Goal: Use online tool/utility: Utilize a website feature to perform a specific function

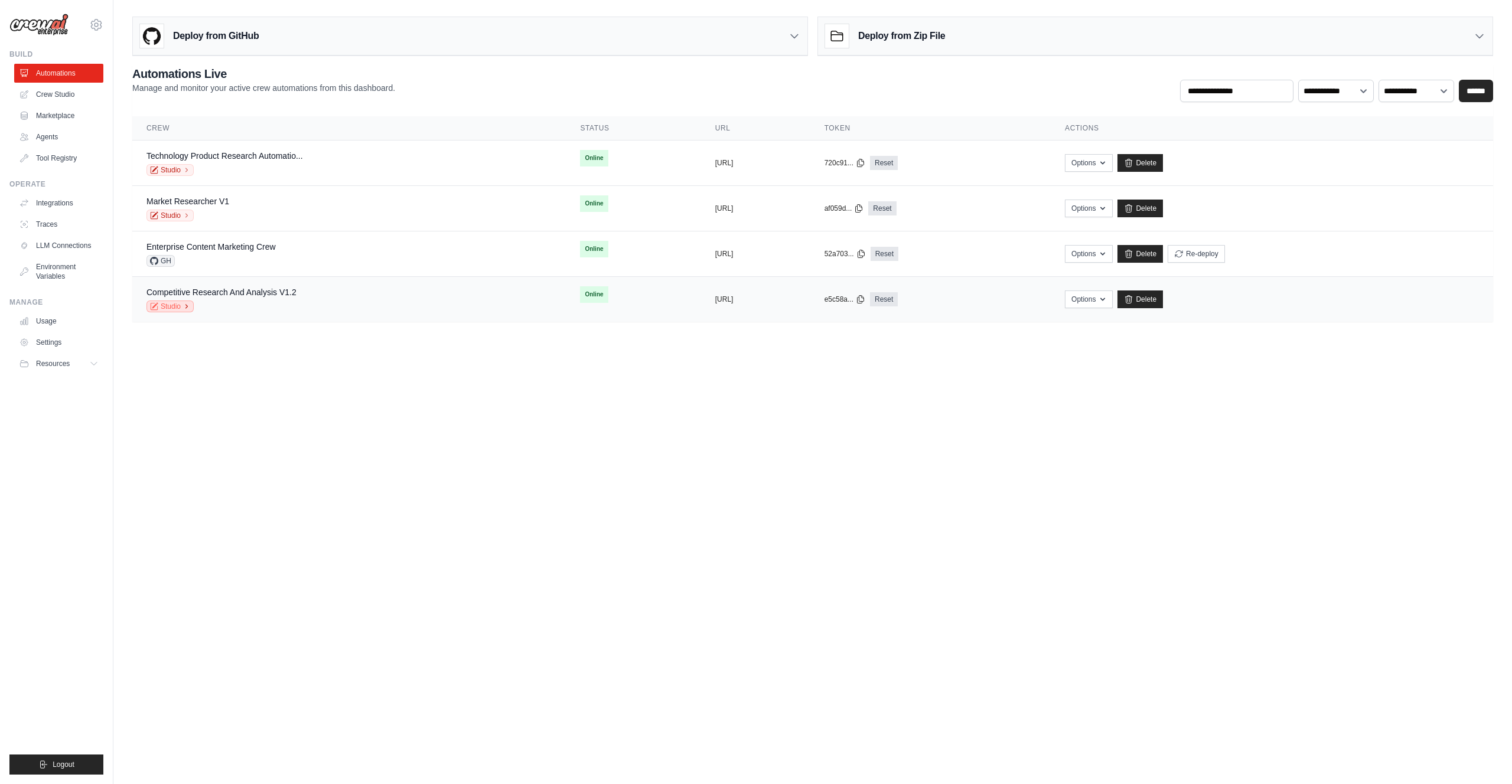
click at [166, 306] on link "Studio" at bounding box center [170, 306] width 47 height 12
click at [736, 441] on body "[PERSON_NAME][EMAIL_ADDRESS][DOMAIN_NAME] CrewAI Internal Org CrewAI ✓ Settings…" at bounding box center [756, 392] width 1512 height 784
click at [179, 309] on link "Studio" at bounding box center [170, 306] width 47 height 12
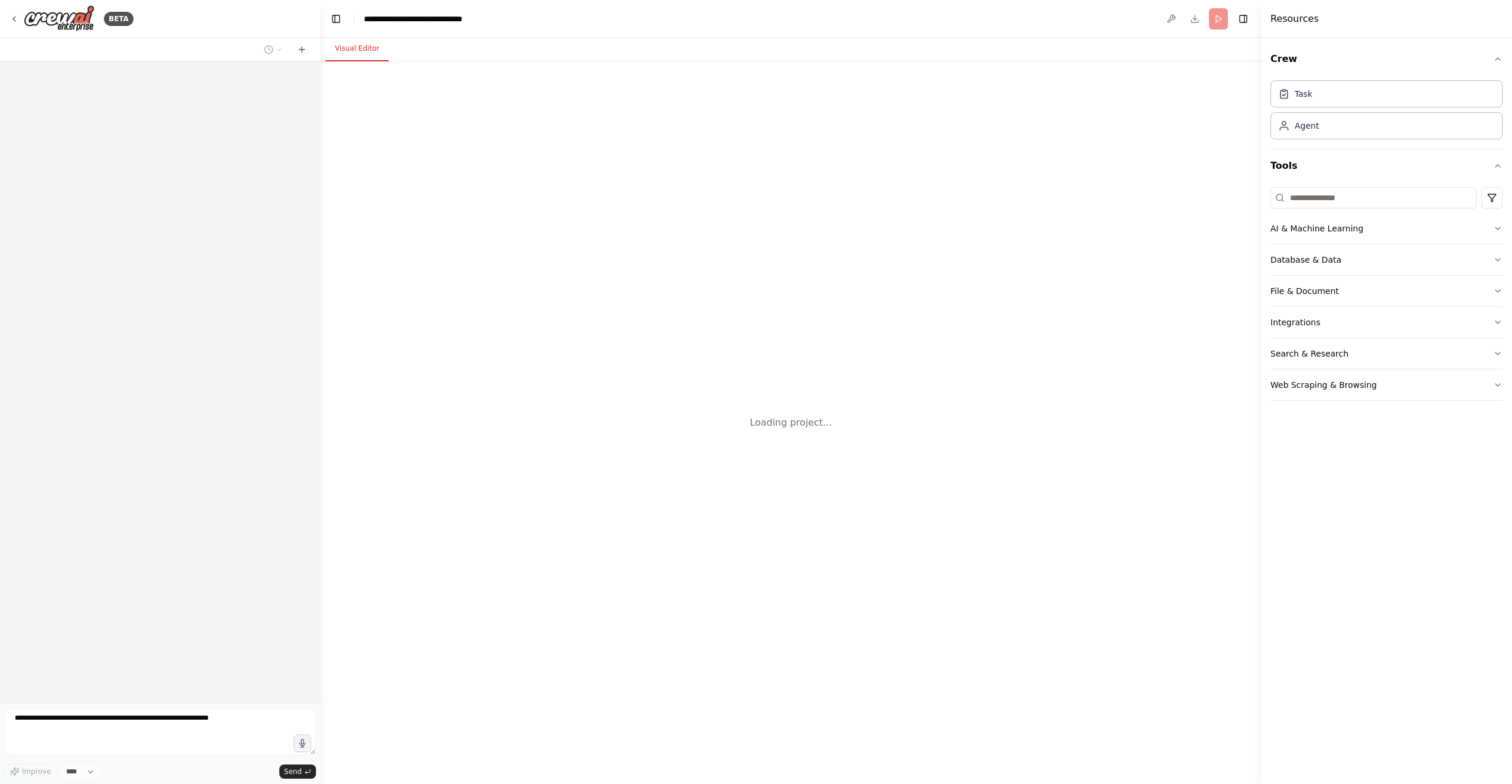
scroll to position [3650, 0]
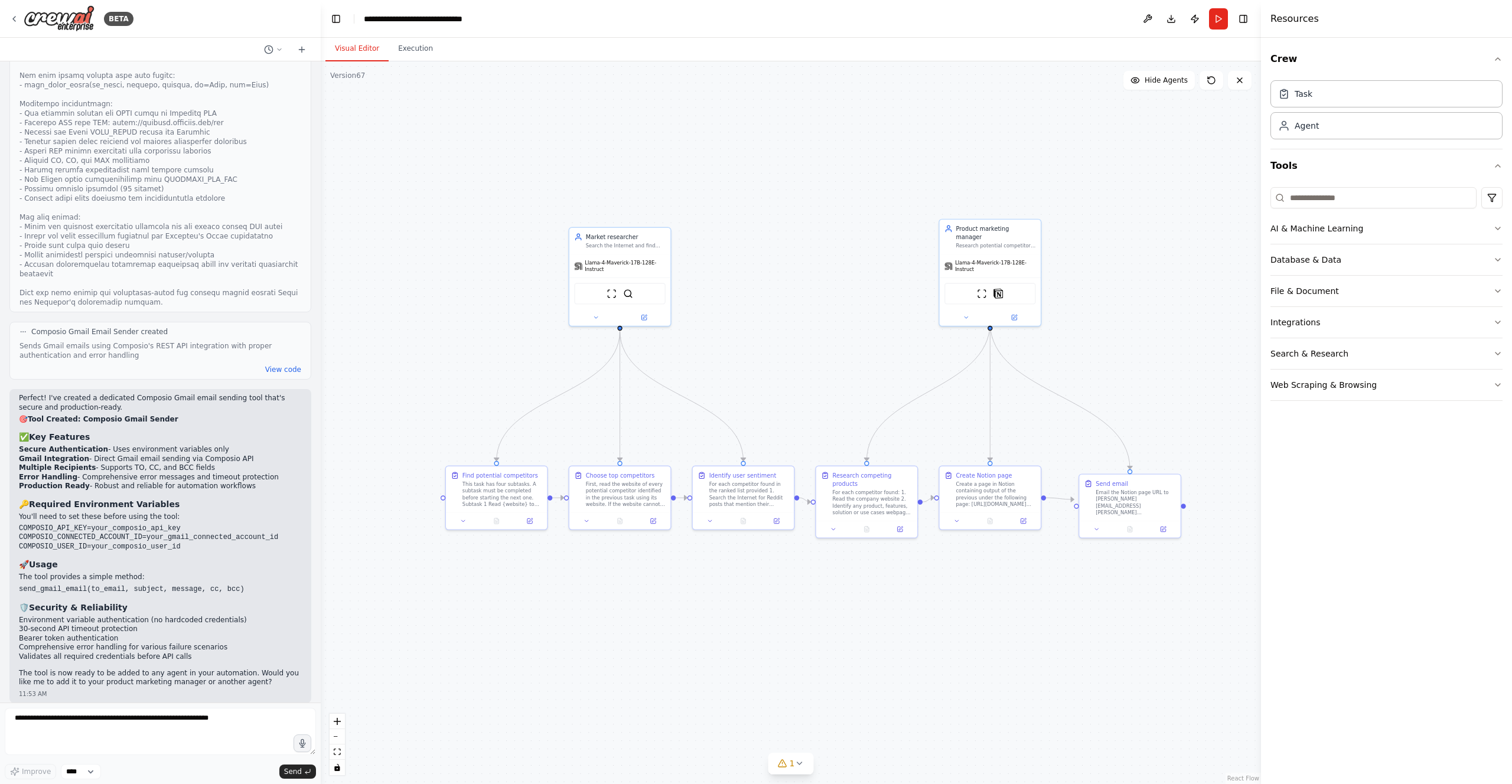
drag, startPoint x: 521, startPoint y: 489, endPoint x: 591, endPoint y: 624, distance: 152.1
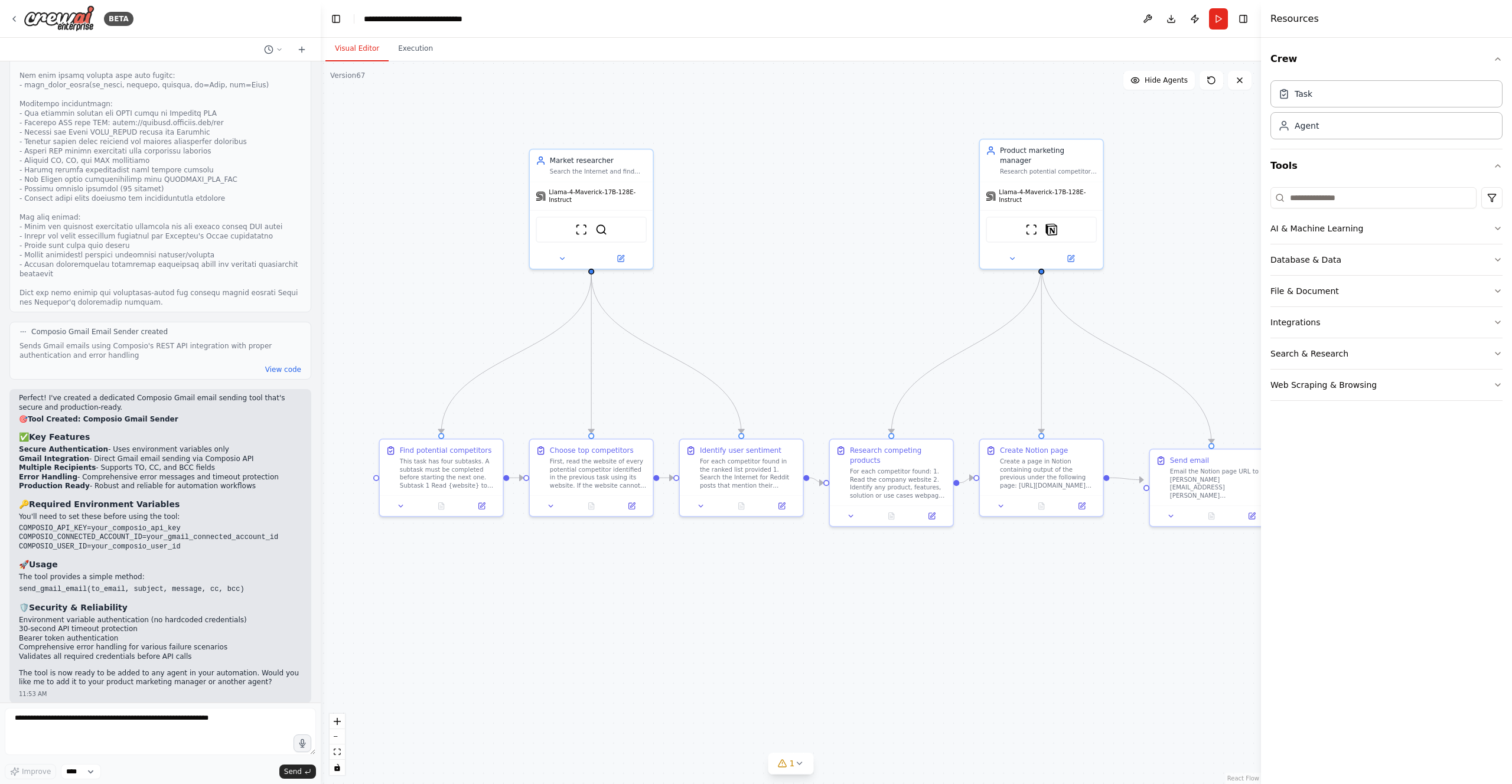
drag, startPoint x: 582, startPoint y: 605, endPoint x: 543, endPoint y: 608, distance: 39.1
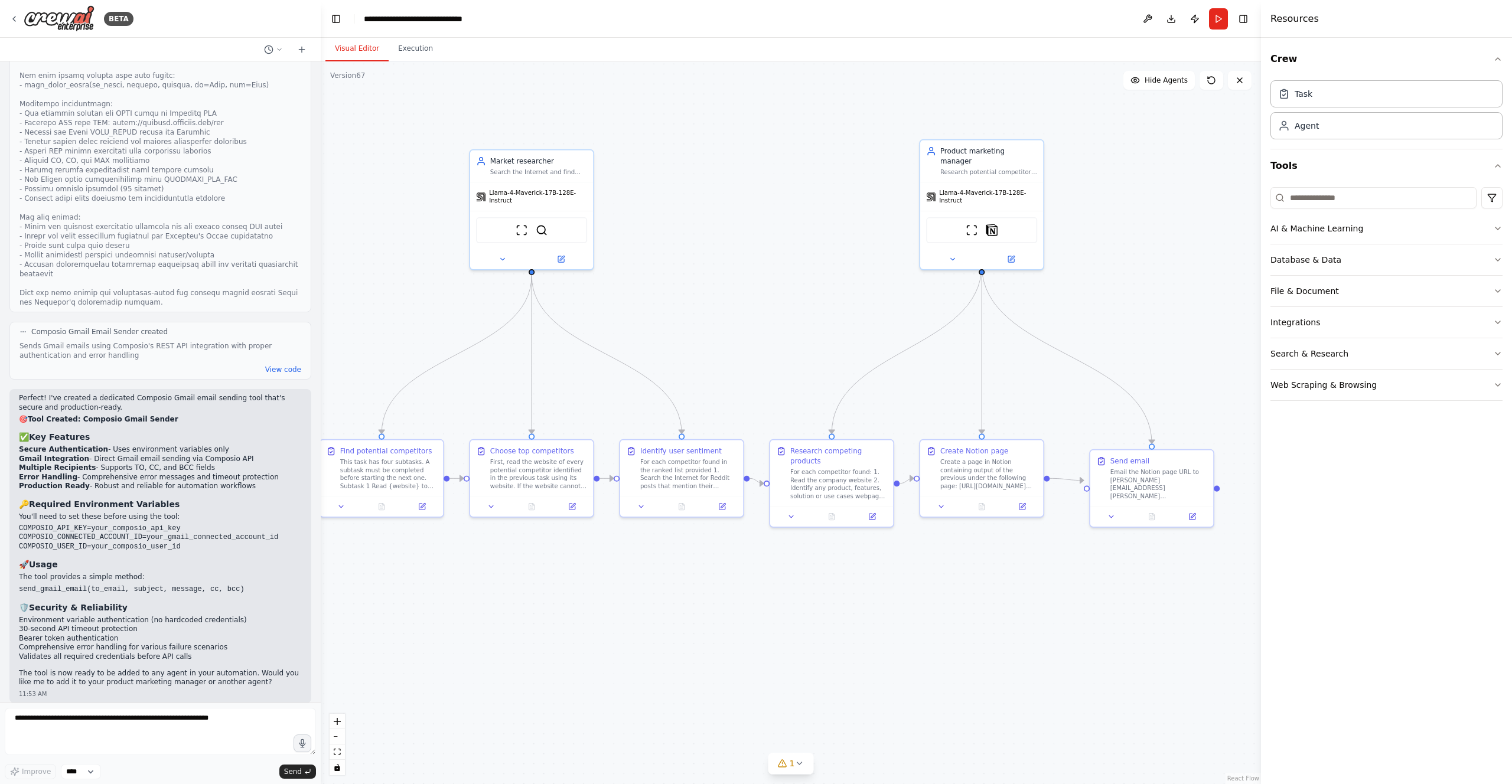
drag, startPoint x: 322, startPoint y: 462, endPoint x: 262, endPoint y: 463, distance: 60.0
click at [262, 463] on div "BETA Hello! I'm the CrewAI assistant. What kind of automation do you want to bu…" at bounding box center [756, 392] width 1512 height 784
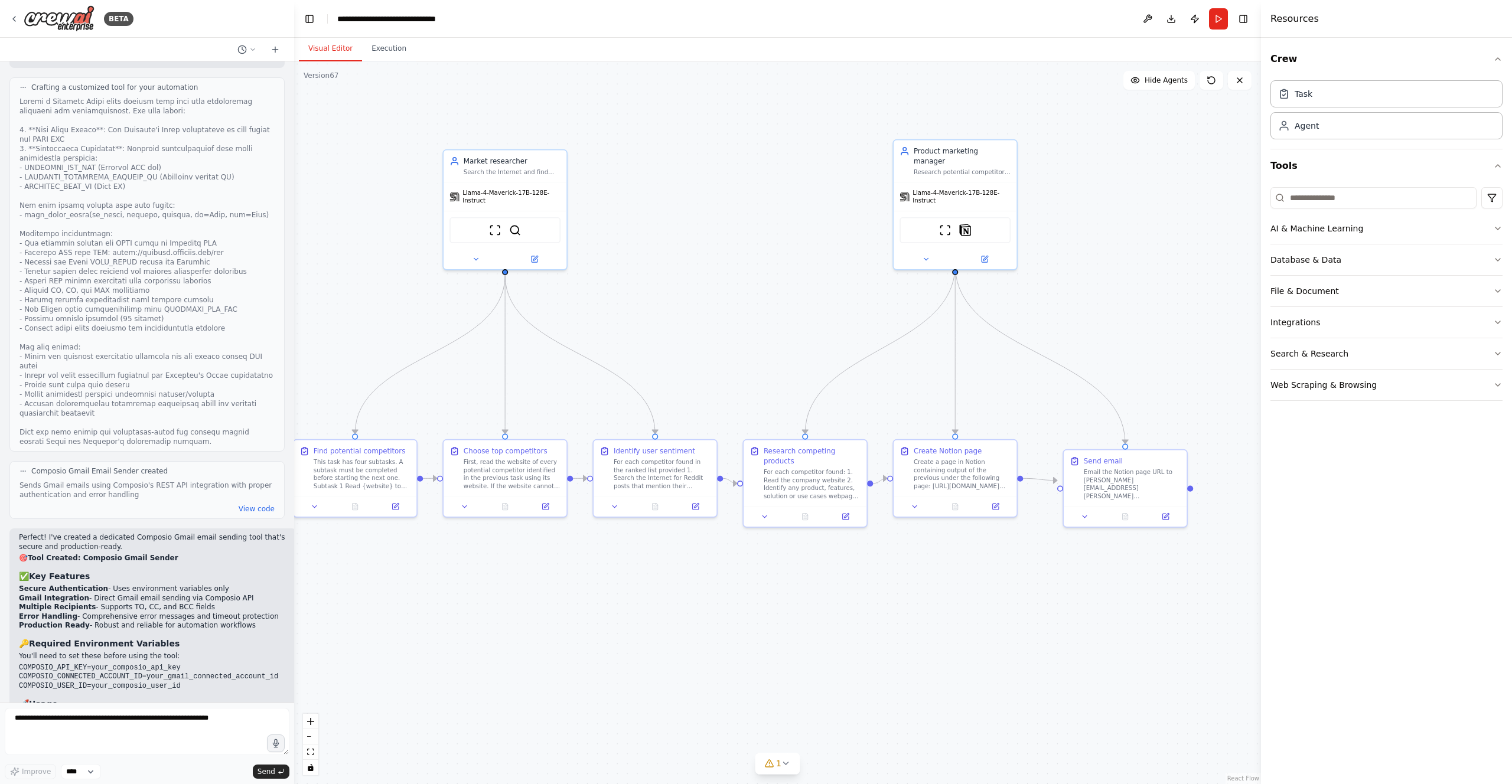
scroll to position [3753, 0]
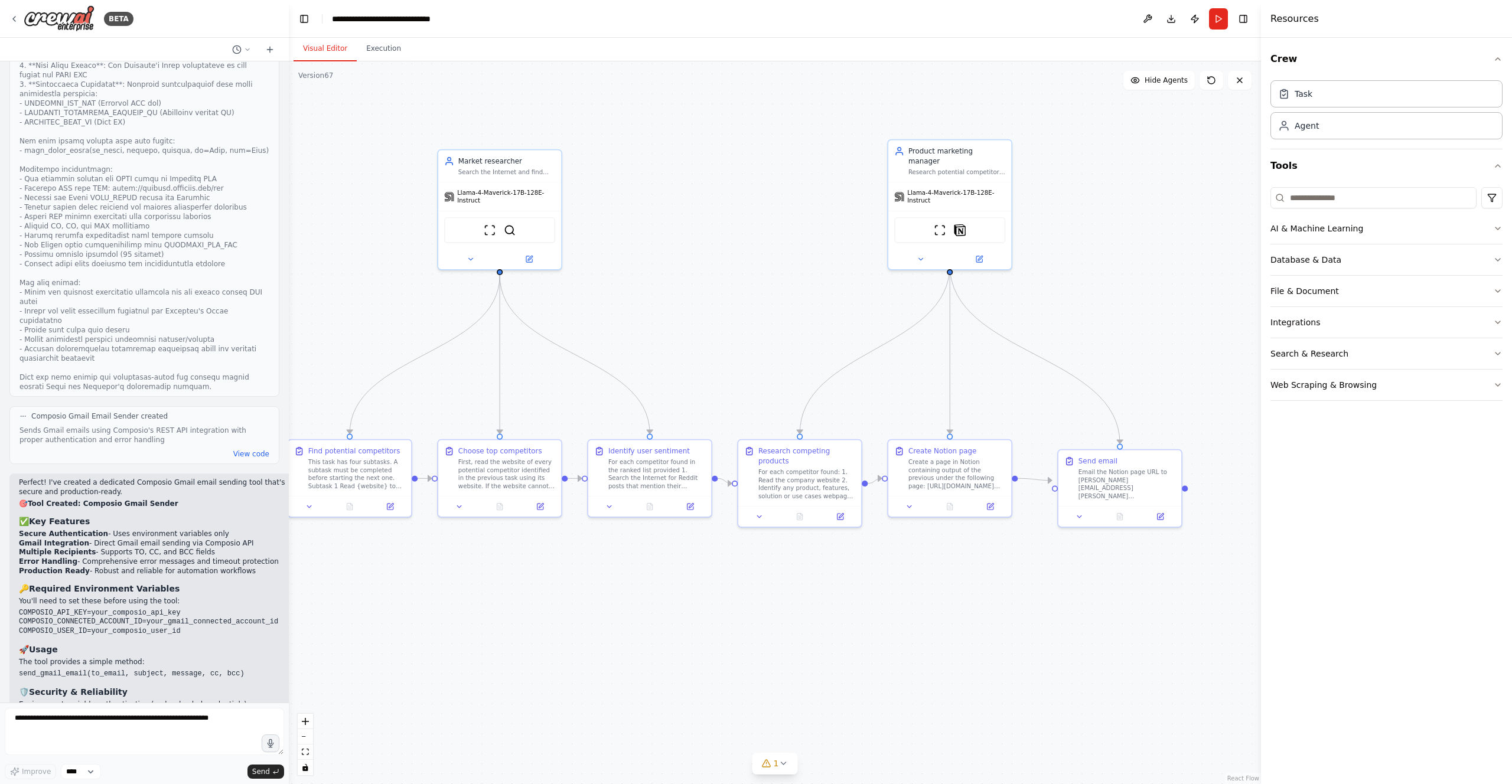
drag, startPoint x: 317, startPoint y: 427, endPoint x: 289, endPoint y: 429, distance: 28.1
click at [289, 429] on div "BETA Hello! I'm the CrewAI assistant. What kind of automation do you want to bu…" at bounding box center [756, 392] width 1512 height 784
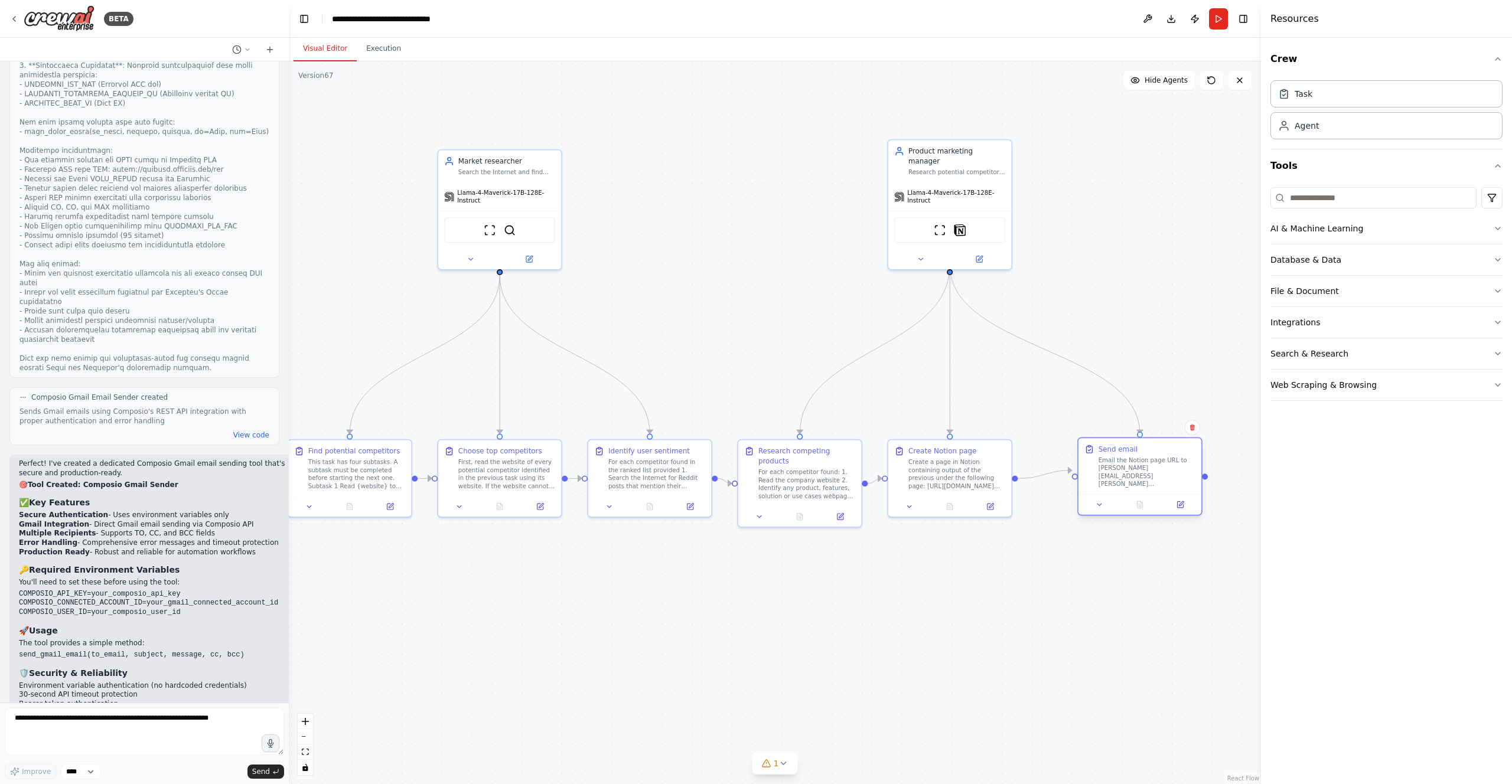
drag, startPoint x: 1112, startPoint y: 464, endPoint x: 1128, endPoint y: 449, distance: 21.9
click at [1128, 449] on div "Send email" at bounding box center [1118, 449] width 39 height 10
drag, startPoint x: 983, startPoint y: 454, endPoint x: 1026, endPoint y: 456, distance: 43.0
click at [1026, 456] on div "Create Notion page Create a page in Notion containing output of the previous un…" at bounding box center [997, 465] width 97 height 44
click at [1181, 501] on icon at bounding box center [1181, 505] width 8 height 8
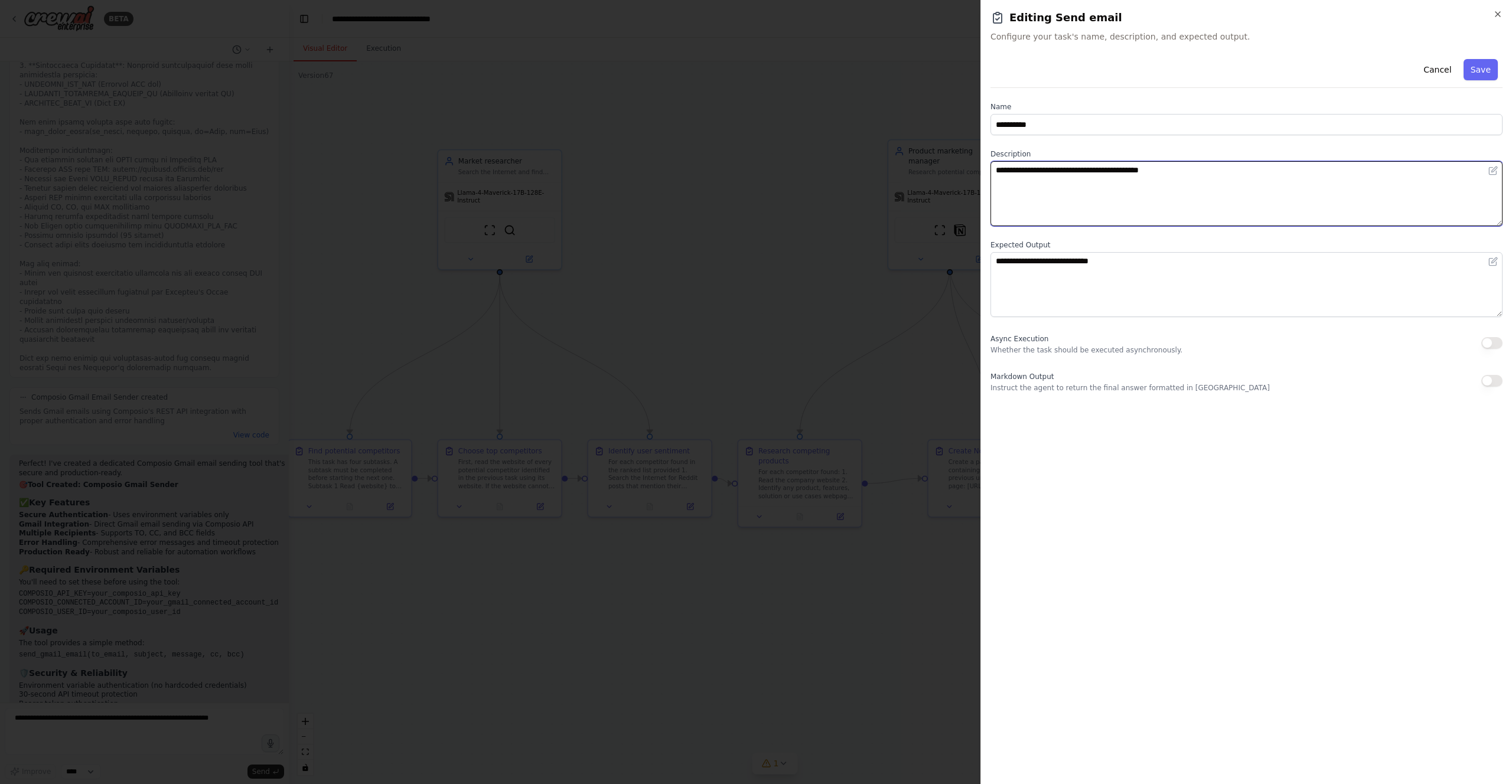
drag, startPoint x: 1198, startPoint y: 169, endPoint x: 1111, endPoint y: 172, distance: 87.1
click at [1111, 172] on textarea "**********" at bounding box center [1246, 193] width 512 height 65
type textarea "**********"
click at [1479, 73] on button "Save" at bounding box center [1481, 70] width 34 height 21
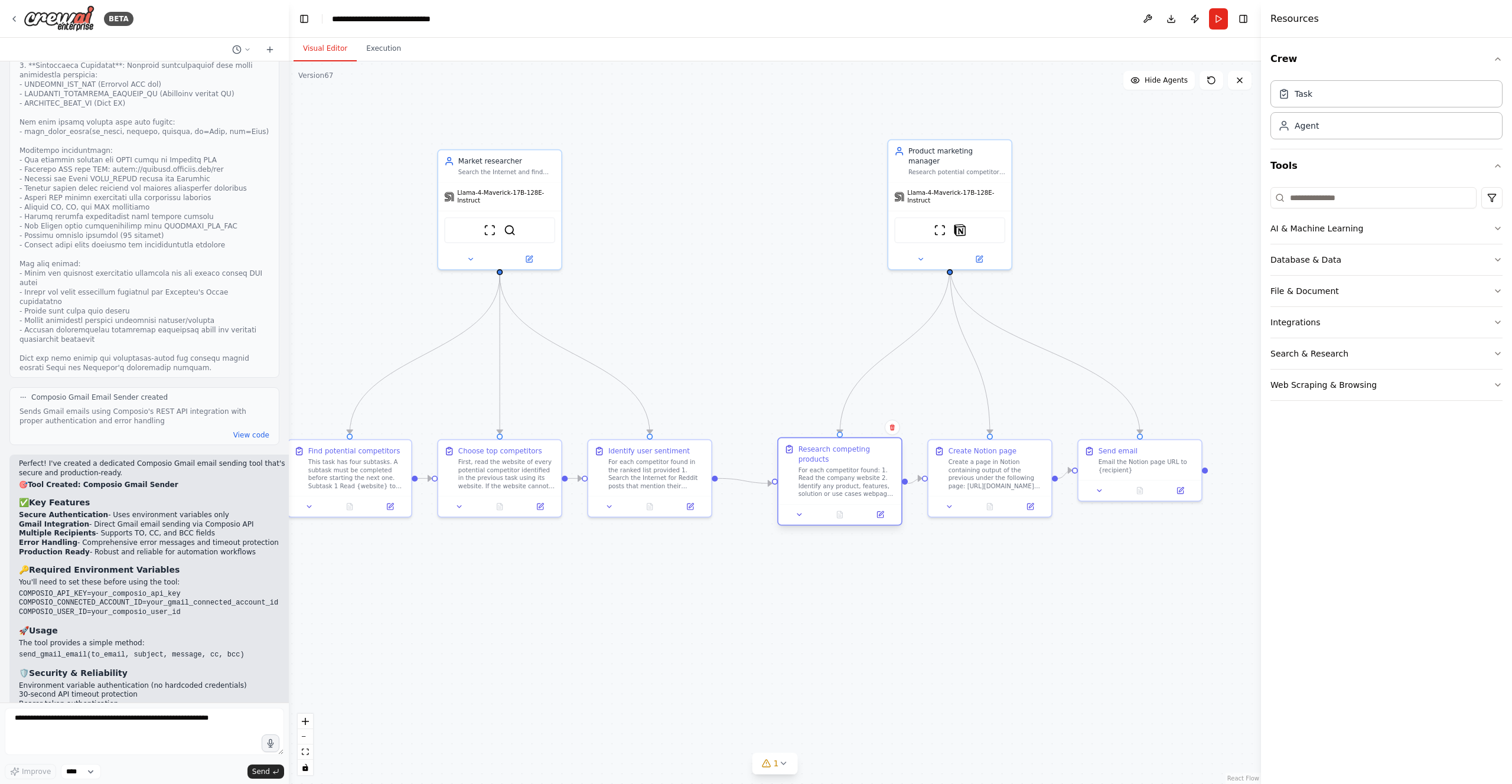
drag, startPoint x: 841, startPoint y: 468, endPoint x: 881, endPoint y: 472, distance: 40.2
click at [881, 472] on div "For each competitor found: 1. Read the company website 2. Identify any product,…" at bounding box center [847, 482] width 97 height 32
drag, startPoint x: 682, startPoint y: 454, endPoint x: 658, endPoint y: 471, distance: 29.4
click at [725, 457] on div "Identify user sentiment For each competitor found in the ranked list provided 1…" at bounding box center [697, 465] width 97 height 44
drag, startPoint x: 535, startPoint y: 452, endPoint x: 576, endPoint y: 451, distance: 41.0
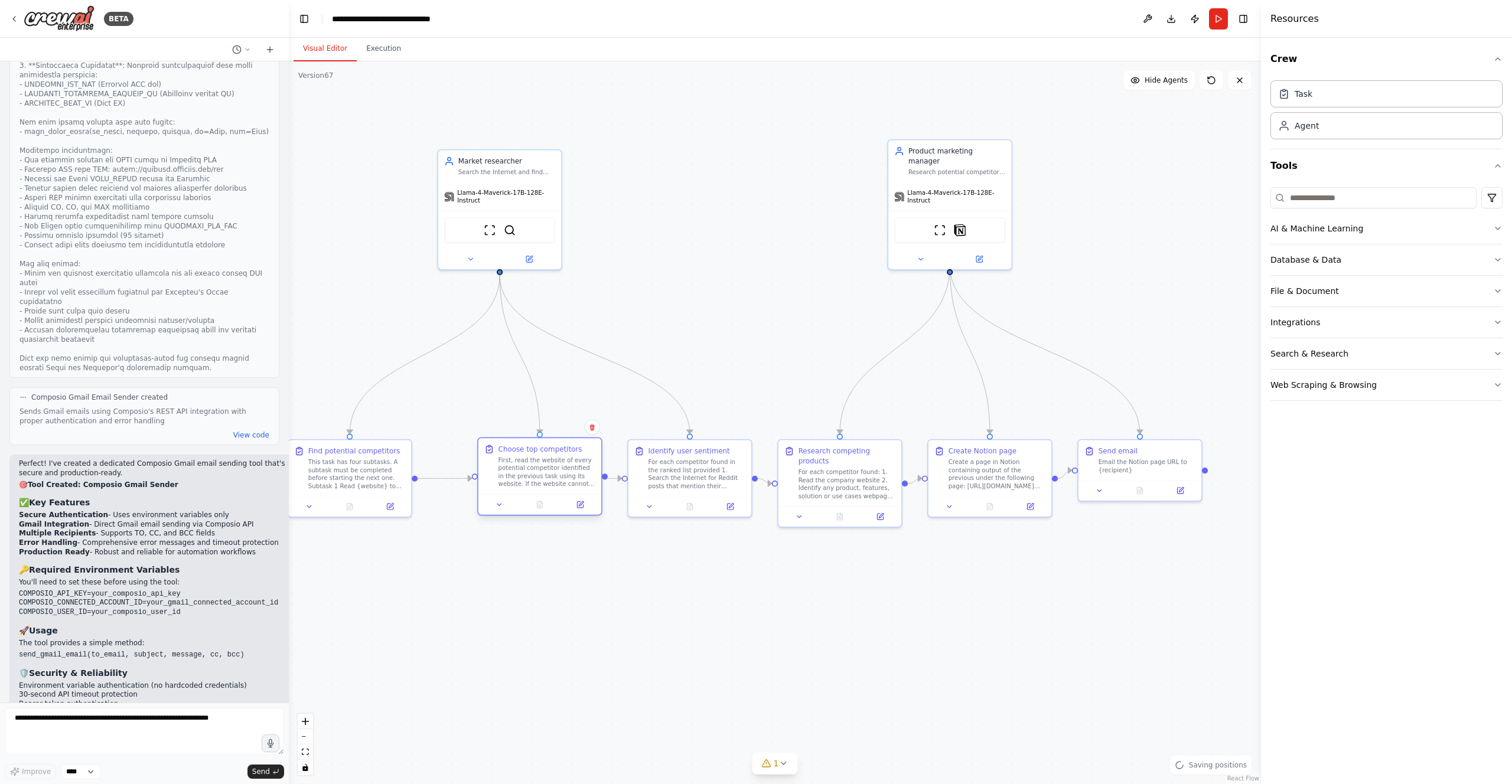
click at [576, 451] on div "Choose top competitors" at bounding box center [540, 449] width 84 height 10
drag, startPoint x: 385, startPoint y: 453, endPoint x: 426, endPoint y: 452, distance: 41.0
click at [426, 452] on div "Find potential competitors" at bounding box center [394, 449] width 92 height 10
click at [569, 584] on div ".deletable-edge-delete-btn { width: 20px; height: 20px; border: 0px solid #ffff…" at bounding box center [775, 423] width 972 height 722
drag, startPoint x: 501, startPoint y: 206, endPoint x: 545, endPoint y: 239, distance: 55.0
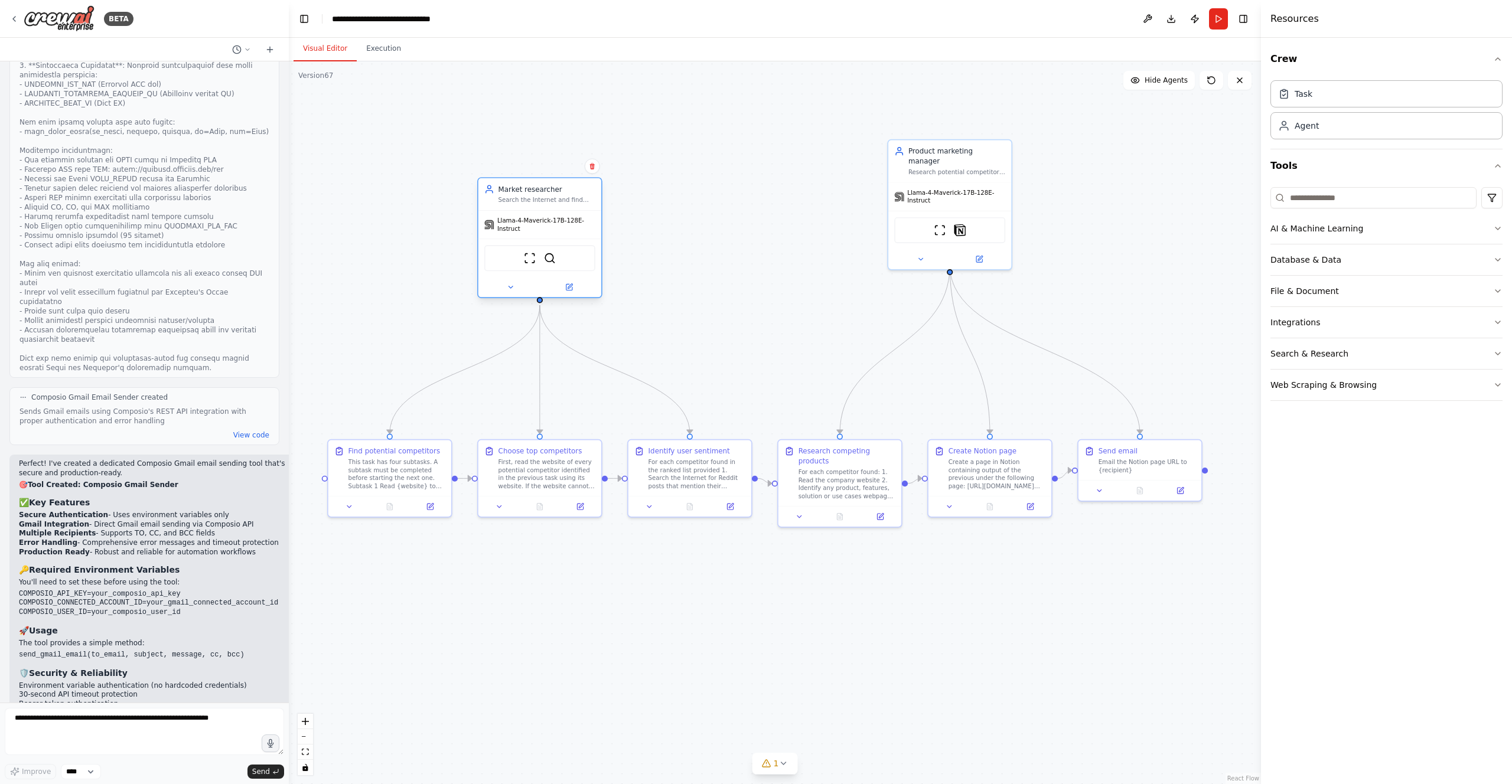
click at [545, 239] on div "Llama-4-Maverick-17B-128E-Instruct ScrapeWebsiteTool SerperDevTool" at bounding box center [539, 254] width 123 height 87
drag, startPoint x: 929, startPoint y: 190, endPoint x: 970, endPoint y: 233, distance: 59.4
click at [970, 233] on div "Llama-4-Maverick-17B-128E-Instruct" at bounding box center [989, 235] width 123 height 28
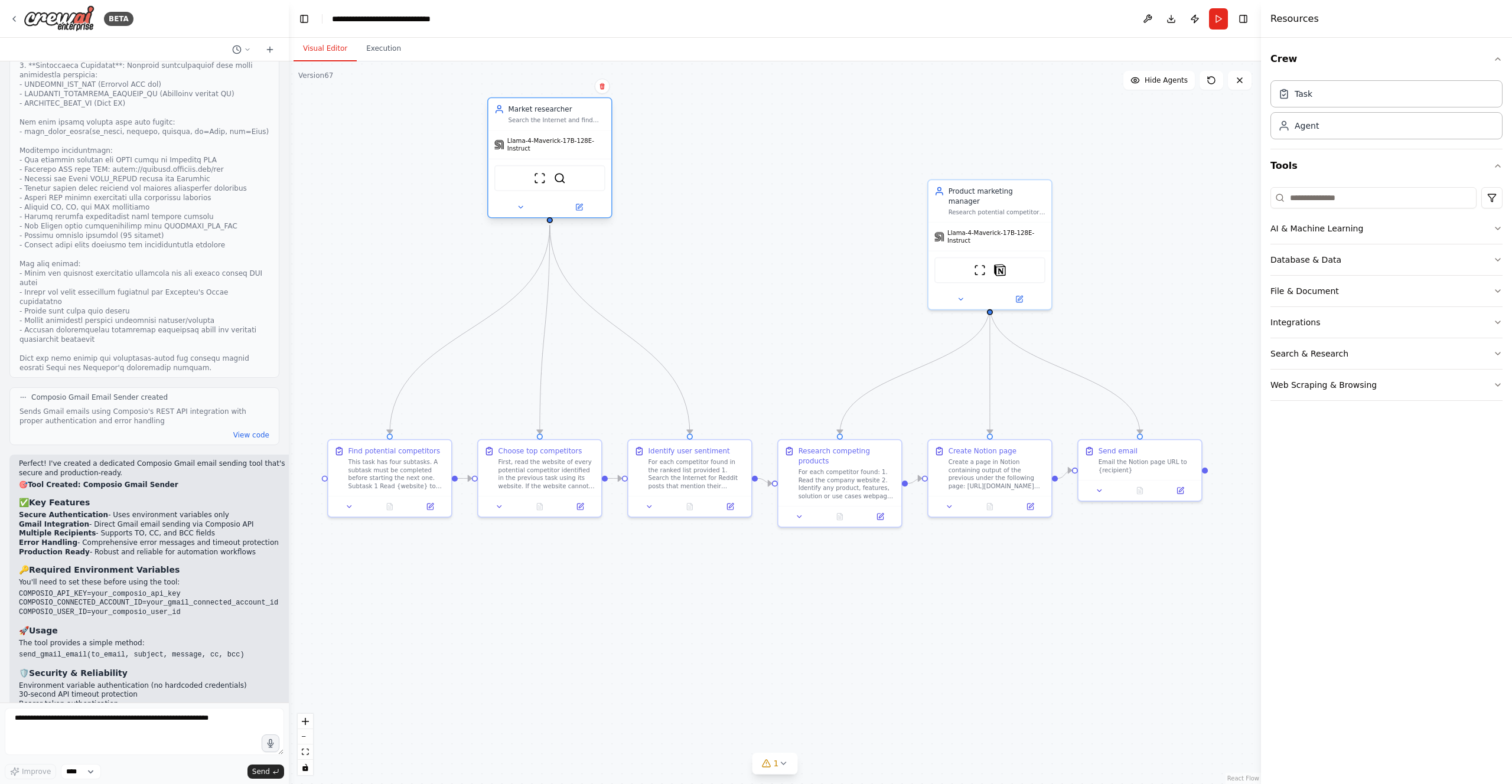
drag, startPoint x: 542, startPoint y: 204, endPoint x: 555, endPoint y: 122, distance: 83.0
click at [555, 122] on div "Search the Internet and find information regarding companies and products based…" at bounding box center [557, 120] width 97 height 8
drag, startPoint x: 405, startPoint y: 480, endPoint x: 418, endPoint y: 369, distance: 111.8
click at [418, 369] on div "This task has four subtasks. A subtask must be completed before starting the ne…" at bounding box center [407, 361] width 97 height 32
drag, startPoint x: 549, startPoint y: 430, endPoint x: 551, endPoint y: 394, distance: 36.1
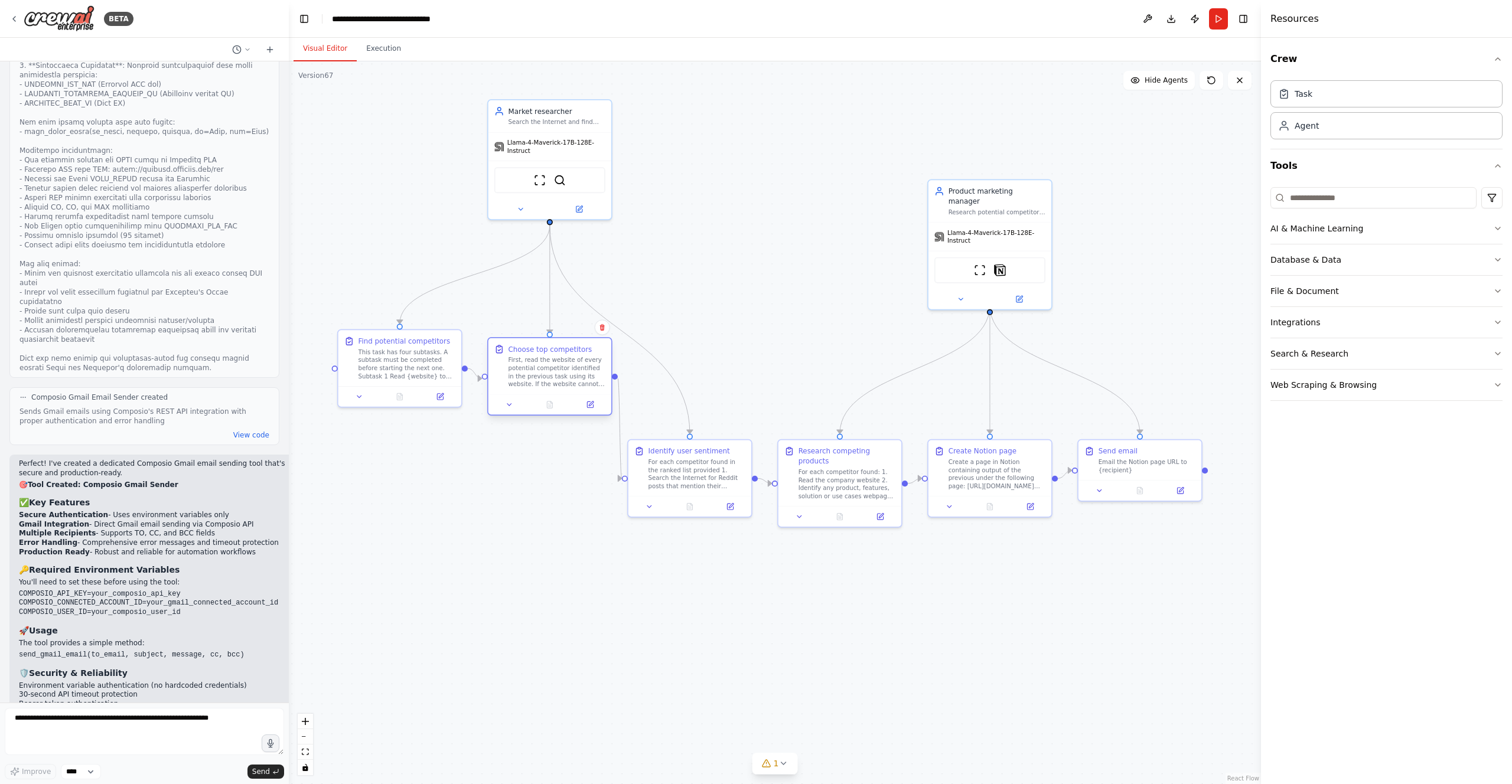
click at [551, 394] on div "Choose top competitors First, read the website of every potential competitor id…" at bounding box center [550, 377] width 125 height 79
drag, startPoint x: 438, startPoint y: 375, endPoint x: 439, endPoint y: 389, distance: 14.0
click at [439, 389] on div "Find potential competitors This task has four subtasks. A subtask must be compl…" at bounding box center [400, 366] width 123 height 56
drag, startPoint x: 664, startPoint y: 476, endPoint x: 673, endPoint y: 378, distance: 98.4
click at [673, 378] on div "For each competitor found in the ranked list provided 1. Search the Internet fo…" at bounding box center [707, 372] width 97 height 32
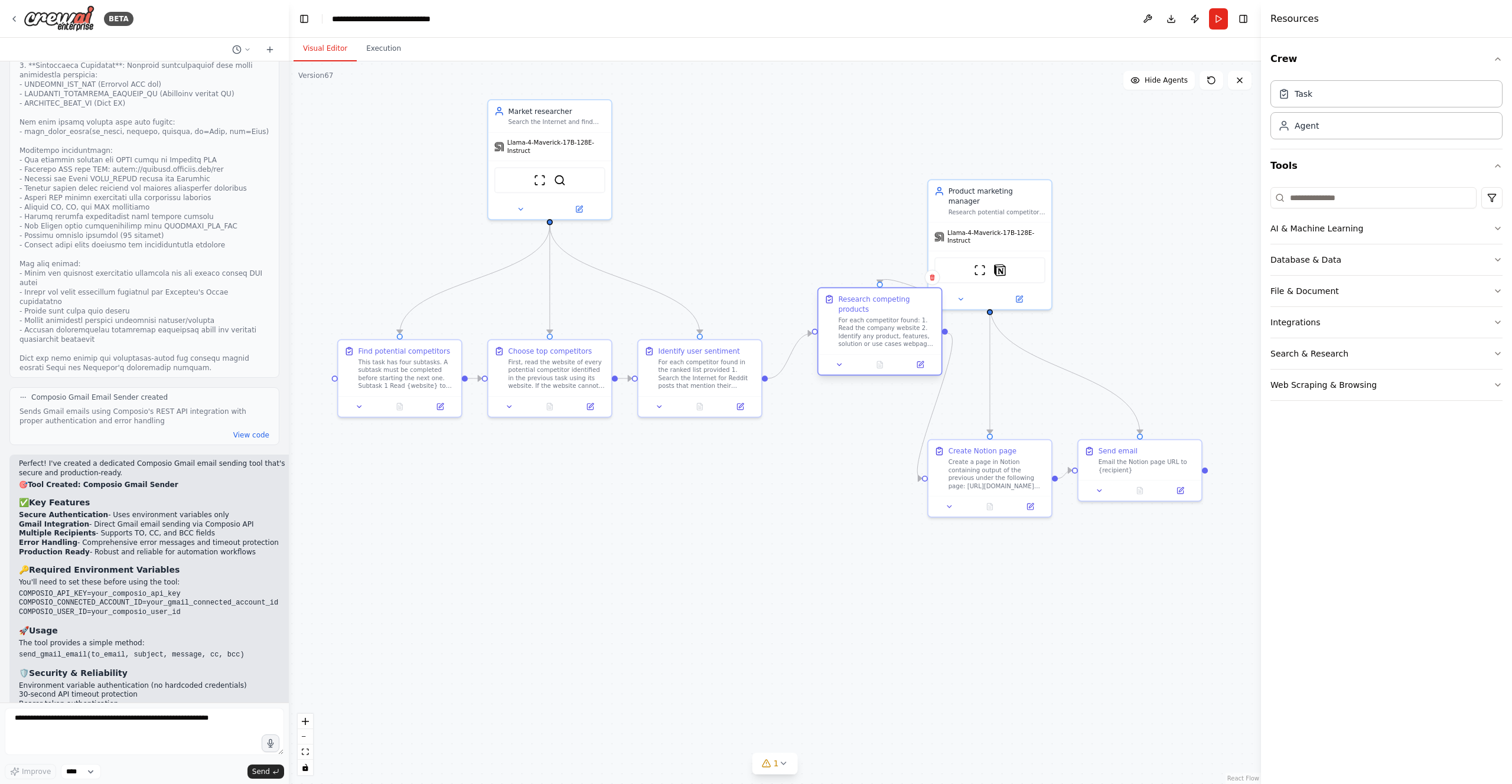
drag, startPoint x: 809, startPoint y: 476, endPoint x: 852, endPoint y: 323, distance: 158.9
click at [852, 323] on div "For each competitor found: 1. Read the company website 2. Identify any product,…" at bounding box center [887, 332] width 97 height 32
drag, startPoint x: 539, startPoint y: 376, endPoint x: 561, endPoint y: 453, distance: 80.1
click at [561, 453] on div "First, read the website of every potential competitor identified in the previou…" at bounding box center [576, 452] width 97 height 32
click at [733, 533] on div at bounding box center [739, 534] width 123 height 21
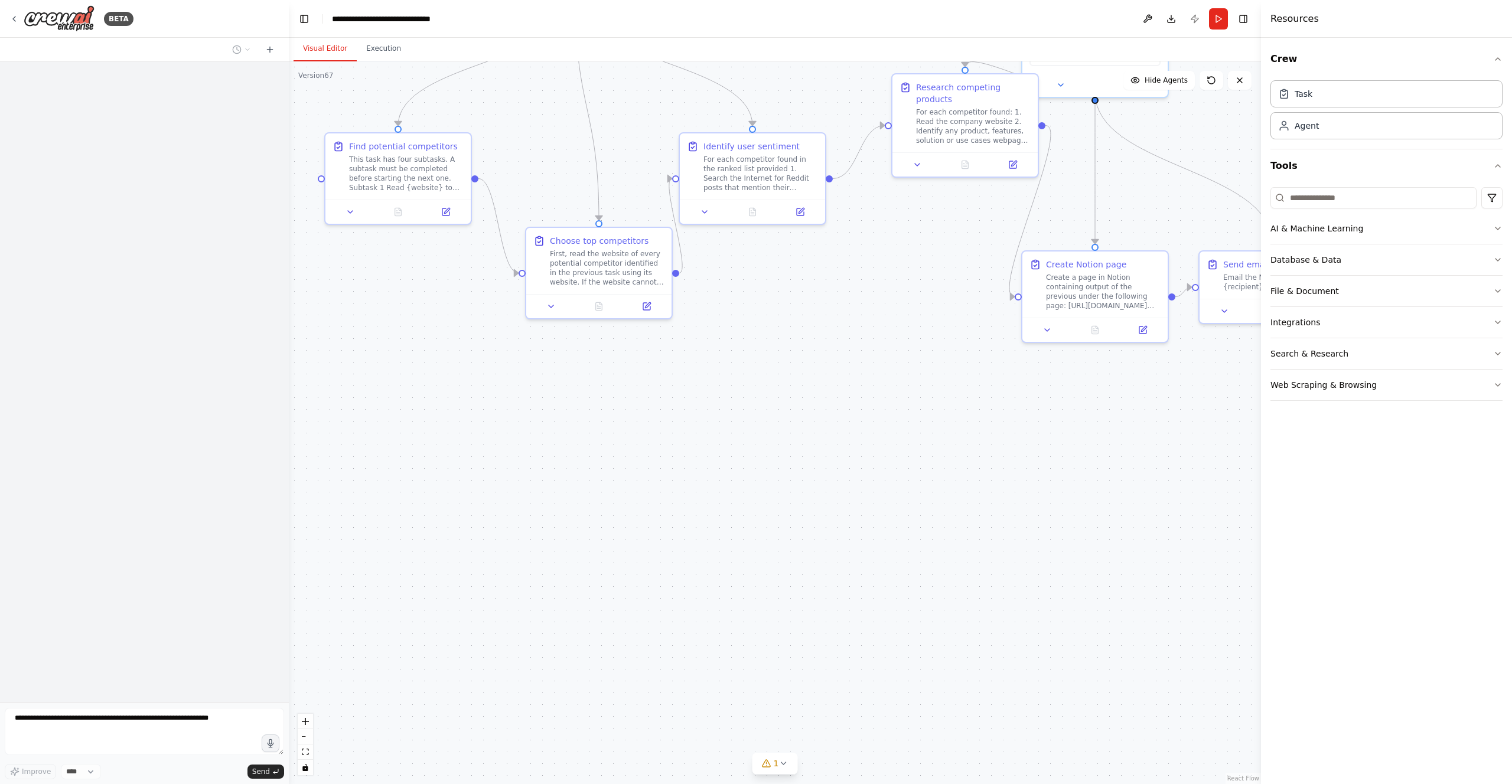
scroll to position [3321, 0]
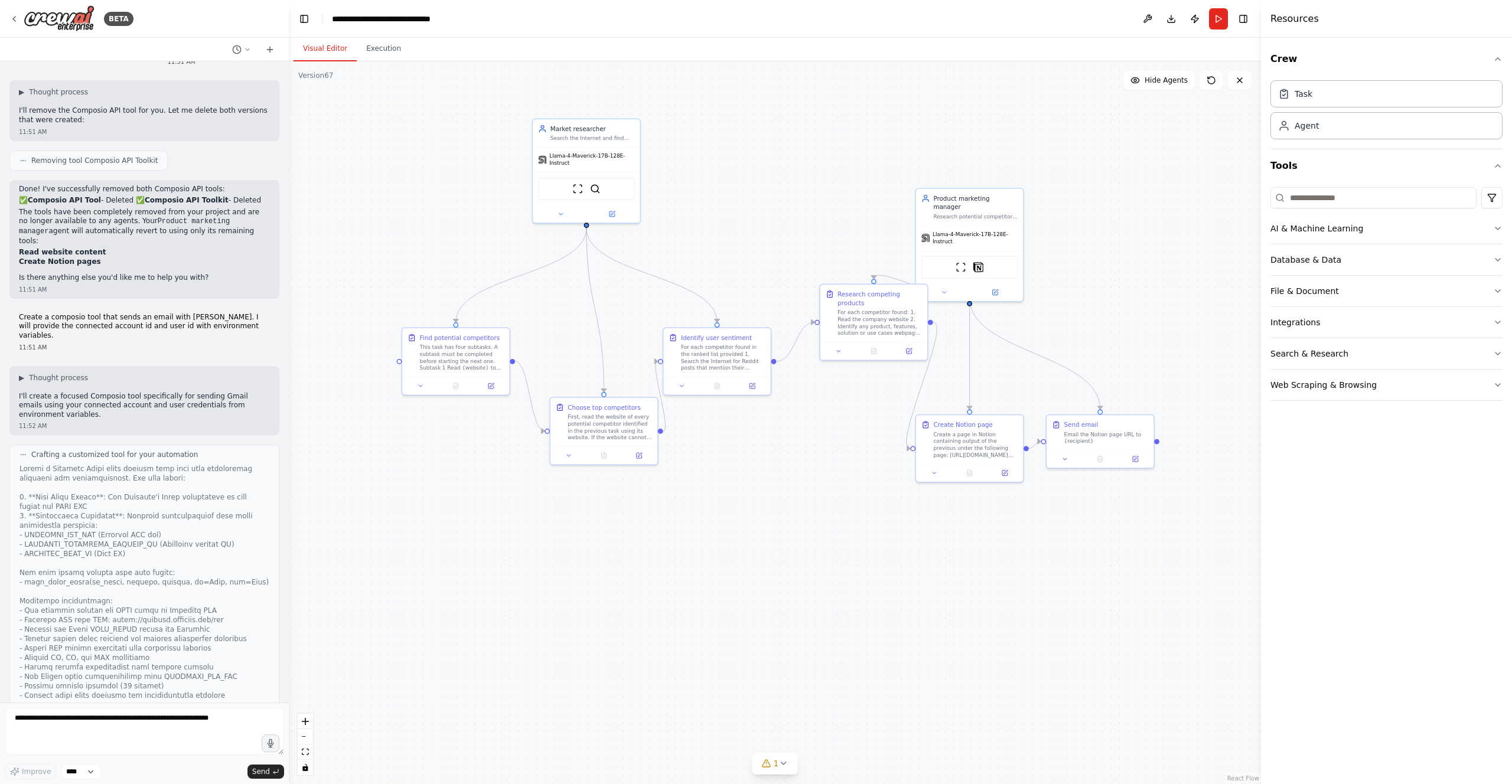
drag, startPoint x: 685, startPoint y: 484, endPoint x: 676, endPoint y: 683, distance: 199.2
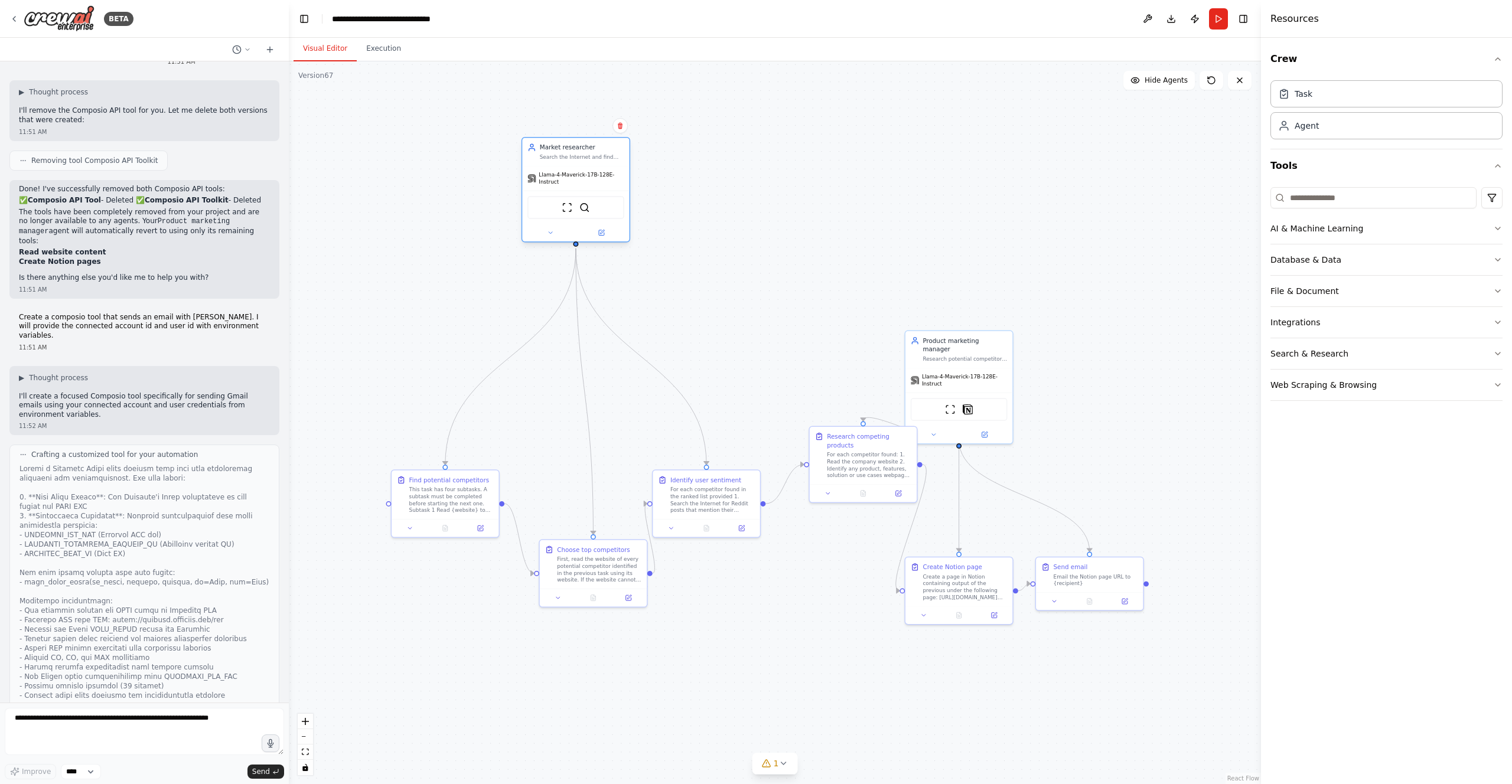
drag, startPoint x: 566, startPoint y: 289, endPoint x: 567, endPoint y: 163, distance: 126.0
click at [567, 166] on div "Llama-4-Maverick-17B-128E-Instruct" at bounding box center [575, 178] width 107 height 24
drag, startPoint x: 590, startPoint y: 571, endPoint x: 571, endPoint y: 422, distance: 150.2
click at [571, 422] on div "First, read the website of every potential competitor identified in the previou…" at bounding box center [582, 420] width 85 height 28
drag, startPoint x: 675, startPoint y: 480, endPoint x: 695, endPoint y: 344, distance: 137.5
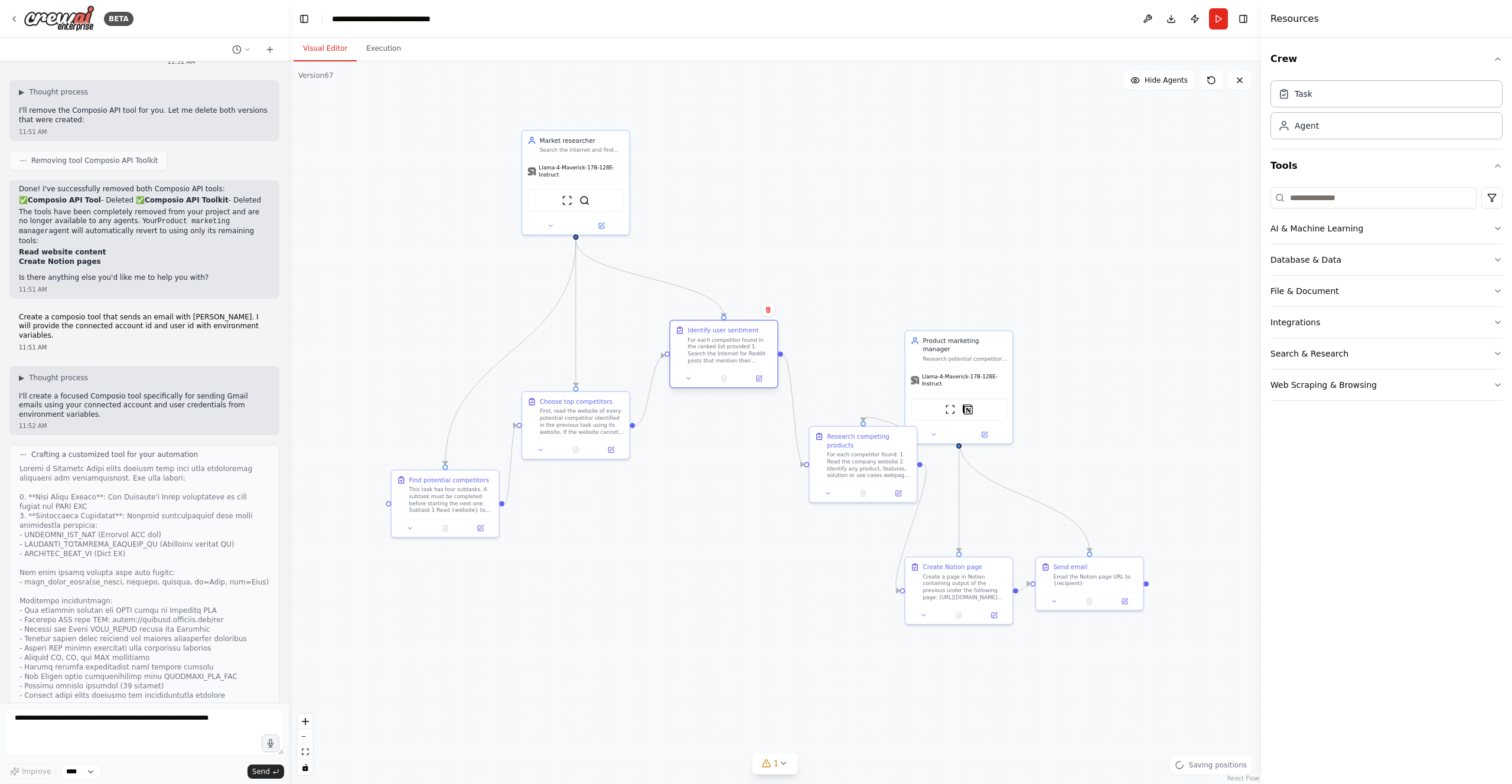
click at [695, 344] on div "Identify user sentiment For each competitor found in the ranked list provided 1…" at bounding box center [724, 345] width 97 height 38
drag, startPoint x: 461, startPoint y: 507, endPoint x: 442, endPoint y: 357, distance: 151.2
click at [442, 357] on div "This task has four subtasks. A subtask must be completed before starting the ne…" at bounding box center [434, 351] width 85 height 28
drag, startPoint x: 955, startPoint y: 276, endPoint x: 924, endPoint y: 172, distance: 108.5
click at [925, 201] on div "Llama-4-Maverick-17B-128E-Instruct" at bounding box center [941, 213] width 107 height 24
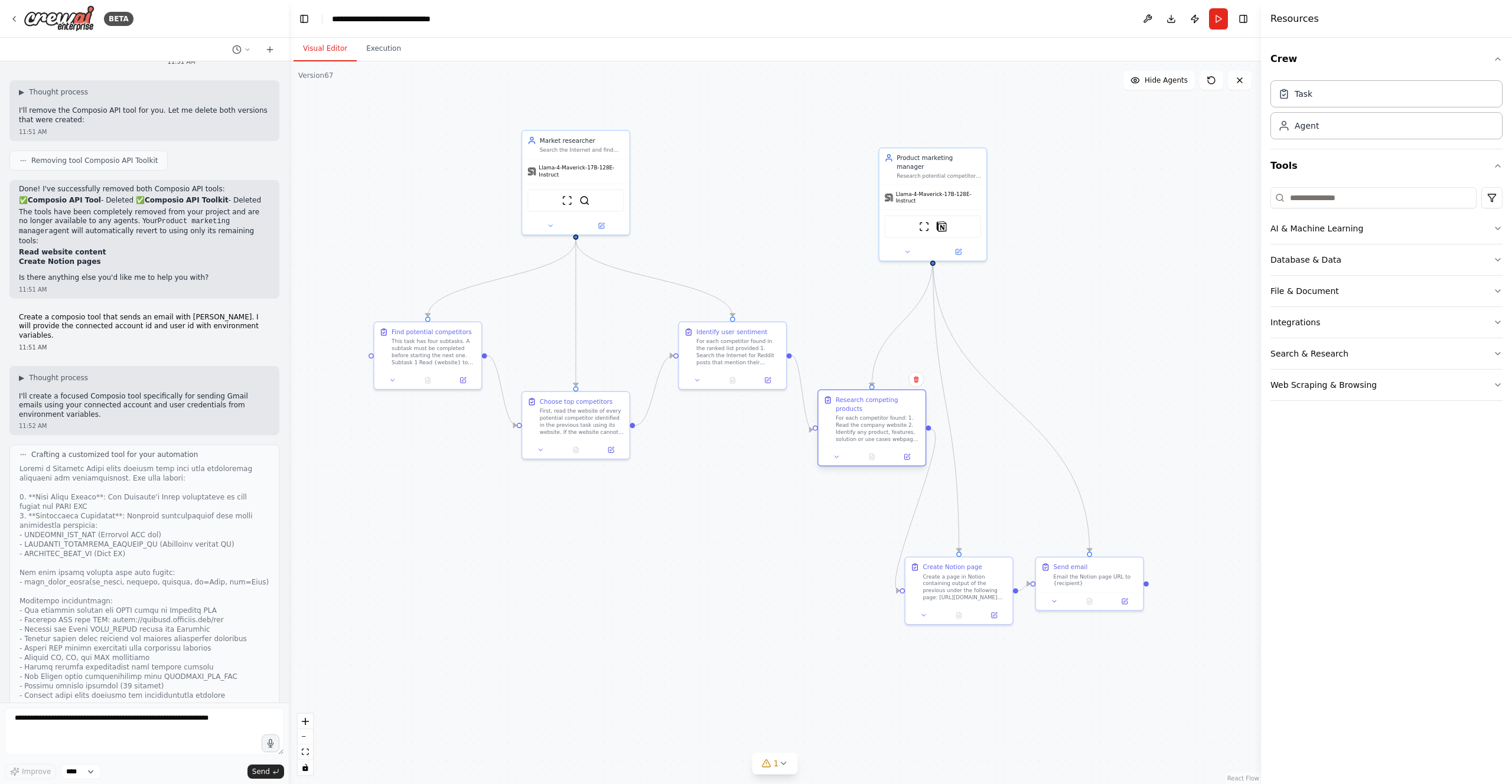
drag, startPoint x: 850, startPoint y: 438, endPoint x: 853, endPoint y: 426, distance: 12.4
click at [853, 426] on div "For each competitor found: 1. Read the company website 2. Identify any product,…" at bounding box center [878, 429] width 85 height 28
drag, startPoint x: 956, startPoint y: 561, endPoint x: 1001, endPoint y: 414, distance: 153.7
click at [1001, 414] on div "Create a page in Notion containing output of the previous under the following p…" at bounding box center [1017, 420] width 85 height 28
drag, startPoint x: 1070, startPoint y: 583, endPoint x: 1154, endPoint y: 478, distance: 134.5
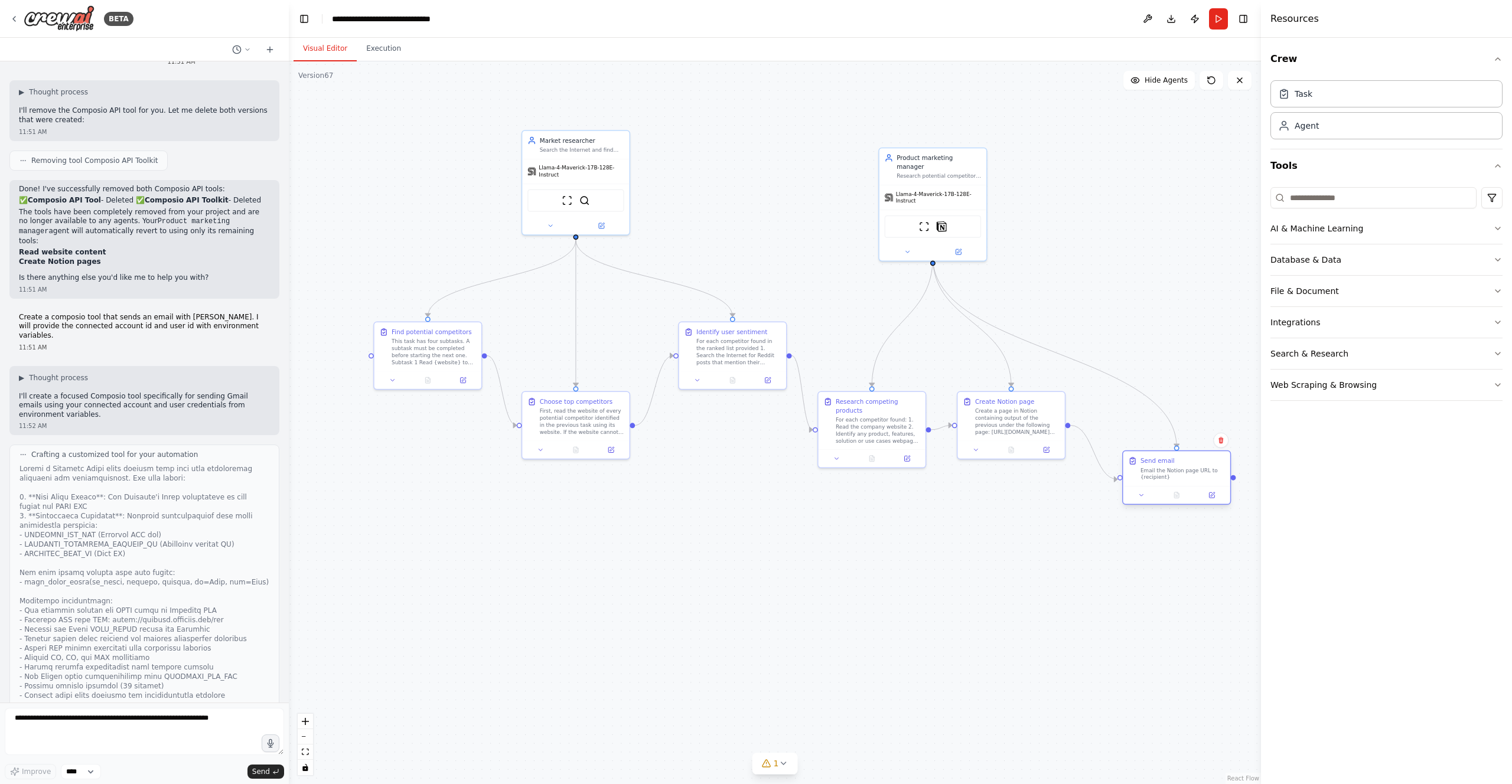
click at [1154, 478] on div "Email the Notion page URL to {recipient}" at bounding box center [1183, 473] width 85 height 14
drag, startPoint x: 991, startPoint y: 417, endPoint x: 997, endPoint y: 348, distance: 69.3
click at [997, 348] on div "Create a page in Notion containing output of the previous under the following p…" at bounding box center [1026, 351] width 85 height 28
drag, startPoint x: 1161, startPoint y: 471, endPoint x: 1151, endPoint y: 407, distance: 64.8
click at [1151, 407] on div "Email the Notion page URL to {recipient}" at bounding box center [1174, 413] width 85 height 14
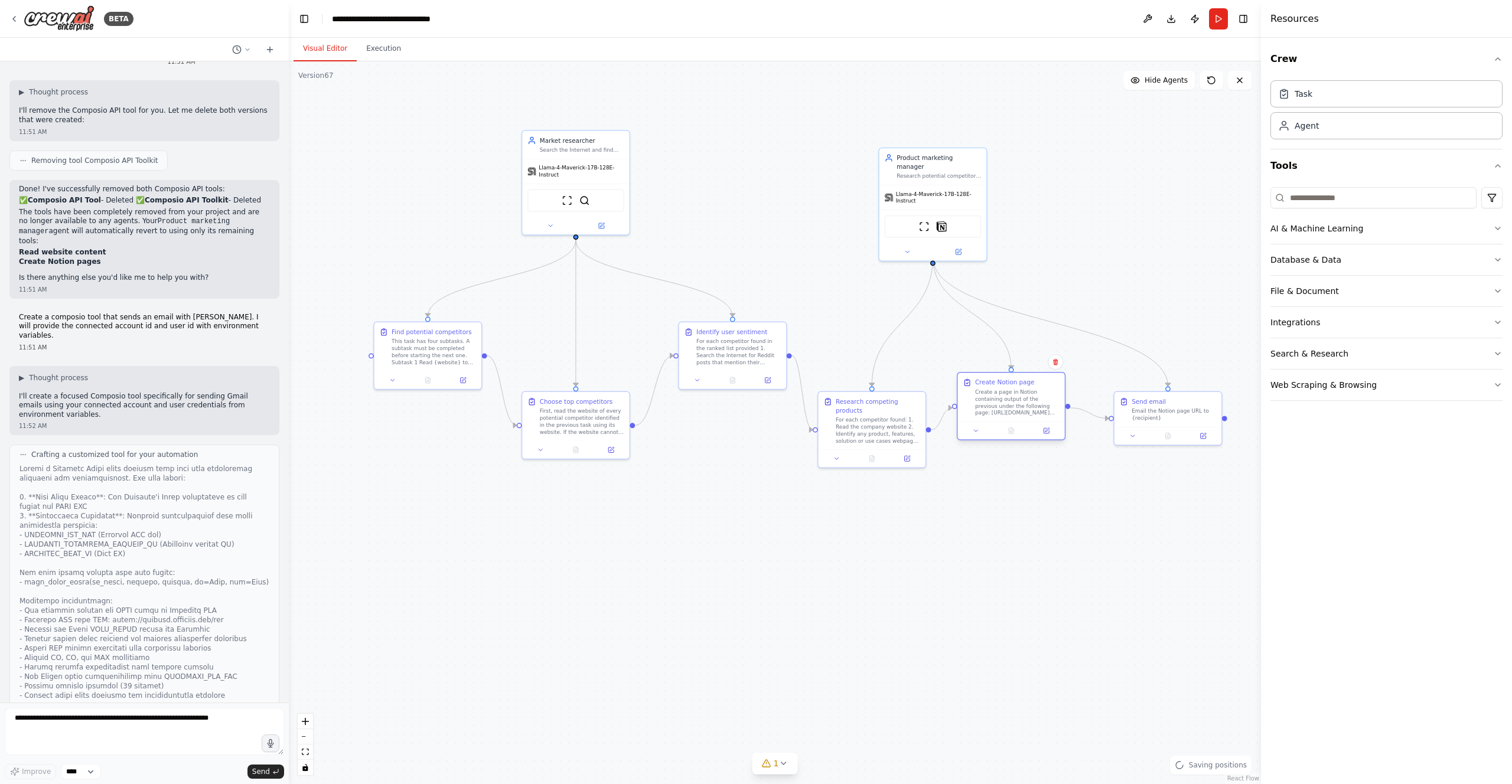
drag, startPoint x: 1000, startPoint y: 367, endPoint x: 988, endPoint y: 484, distance: 117.6
click at [988, 440] on div "Create Notion page Create a page in Notion containing output of the previous un…" at bounding box center [1011, 406] width 109 height 68
drag, startPoint x: 874, startPoint y: 407, endPoint x: 877, endPoint y: 396, distance: 11.4
click at [877, 396] on div "Research competing products For each competitor found: 1. Read the company webs…" at bounding box center [872, 375] width 107 height 57
click at [875, 387] on div "For each competitor found: 1. Read the company website 2. Identify any product,…" at bounding box center [887, 377] width 85 height 28
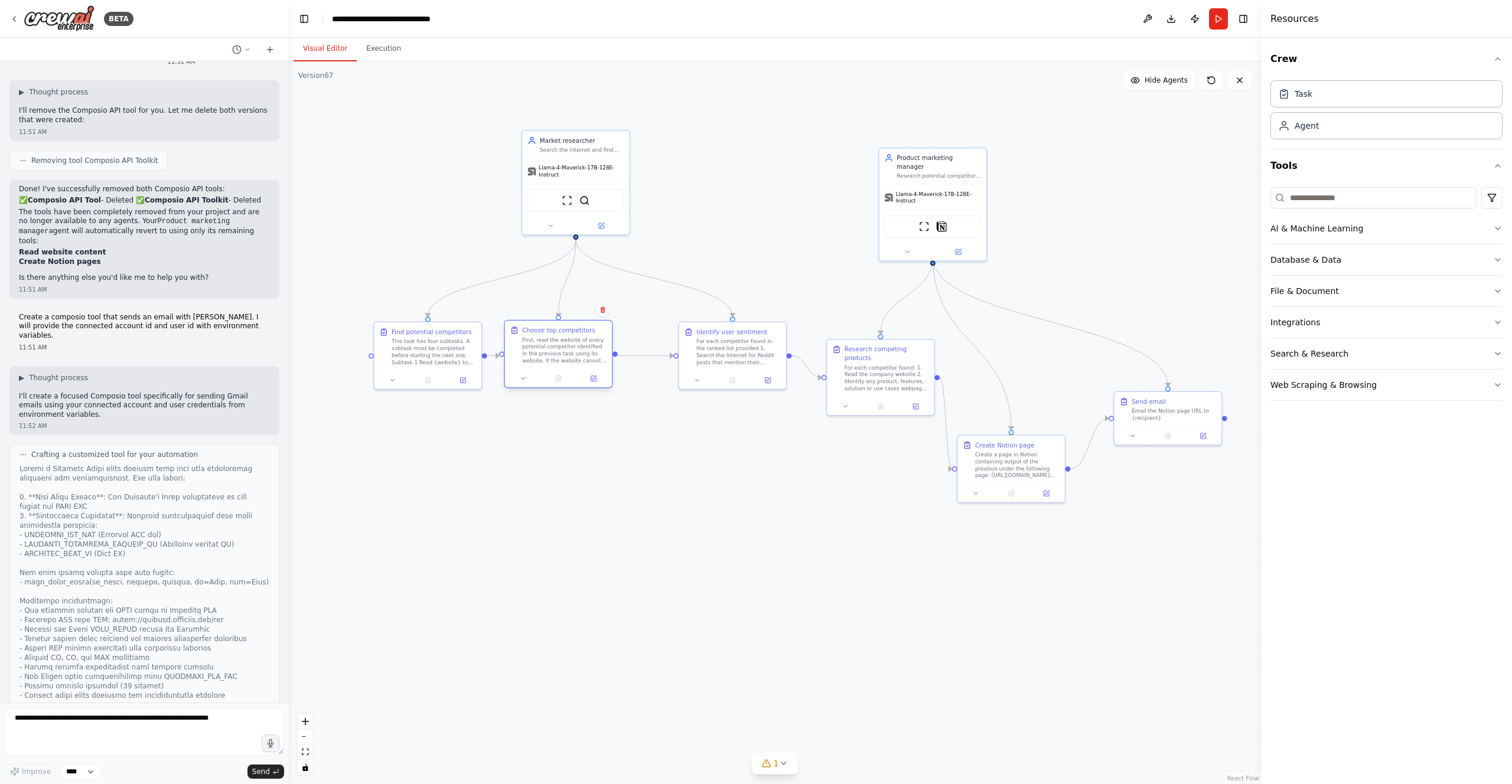
drag, startPoint x: 556, startPoint y: 434, endPoint x: 535, endPoint y: 364, distance: 73.1
click at [535, 364] on div "Choose top competitors First, read the website of every potential competitor id…" at bounding box center [558, 345] width 107 height 49
drag, startPoint x: 691, startPoint y: 372, endPoint x: 645, endPoint y: 369, distance: 46.1
click at [645, 369] on div at bounding box center [689, 378] width 107 height 18
drag, startPoint x: 590, startPoint y: 218, endPoint x: 573, endPoint y: 227, distance: 19.2
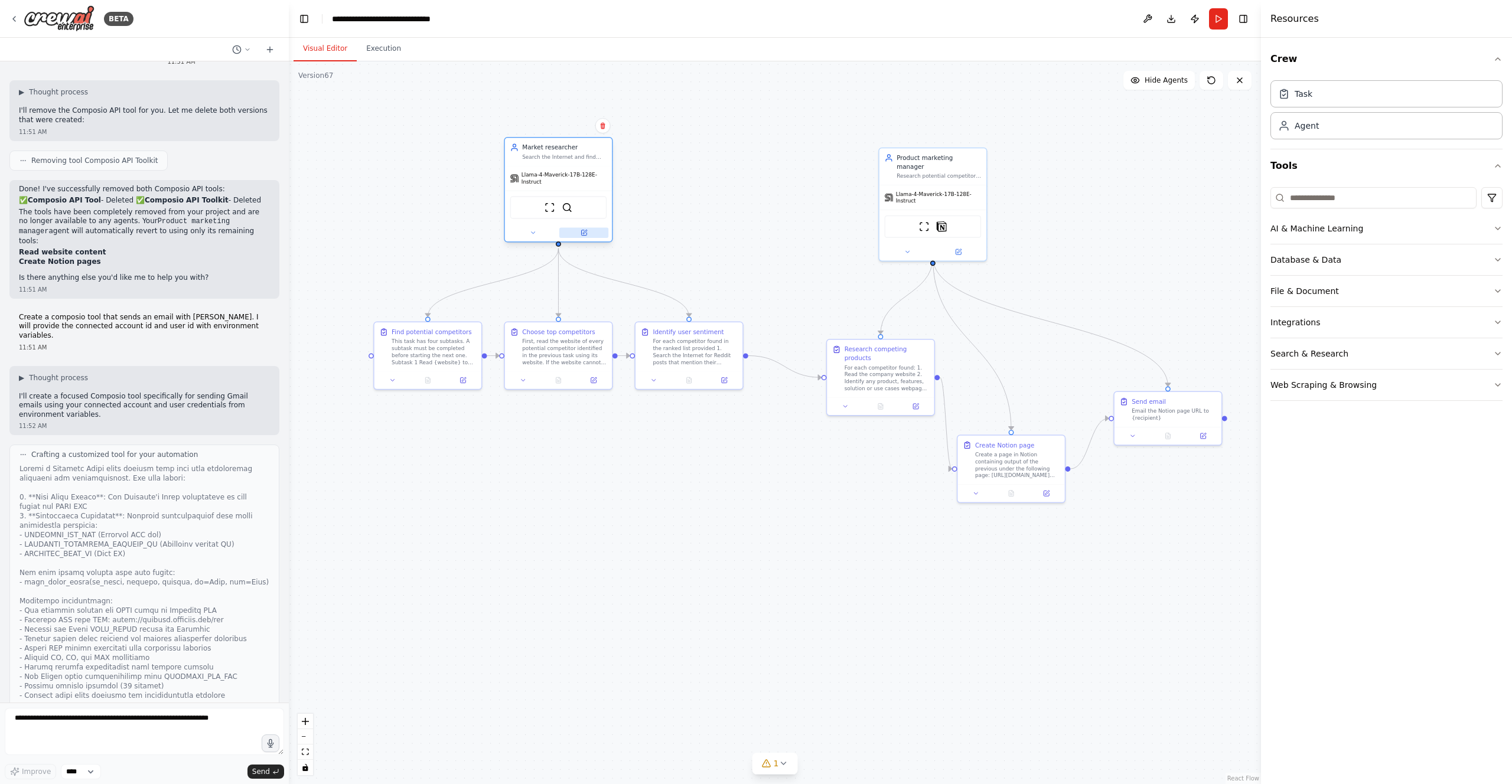
click at [573, 227] on button at bounding box center [584, 233] width 49 height 11
drag, startPoint x: 851, startPoint y: 379, endPoint x: 791, endPoint y: 359, distance: 63.2
click at [791, 359] on div "For each competitor found: 1. Read the company website 2. Identify any product,…" at bounding box center [826, 358] width 85 height 28
drag, startPoint x: 805, startPoint y: 363, endPoint x: 812, endPoint y: 364, distance: 7.1
click at [812, 364] on div "For each competitor found: 1. Read the company website 2. Identify any product,…" at bounding box center [834, 358] width 85 height 28
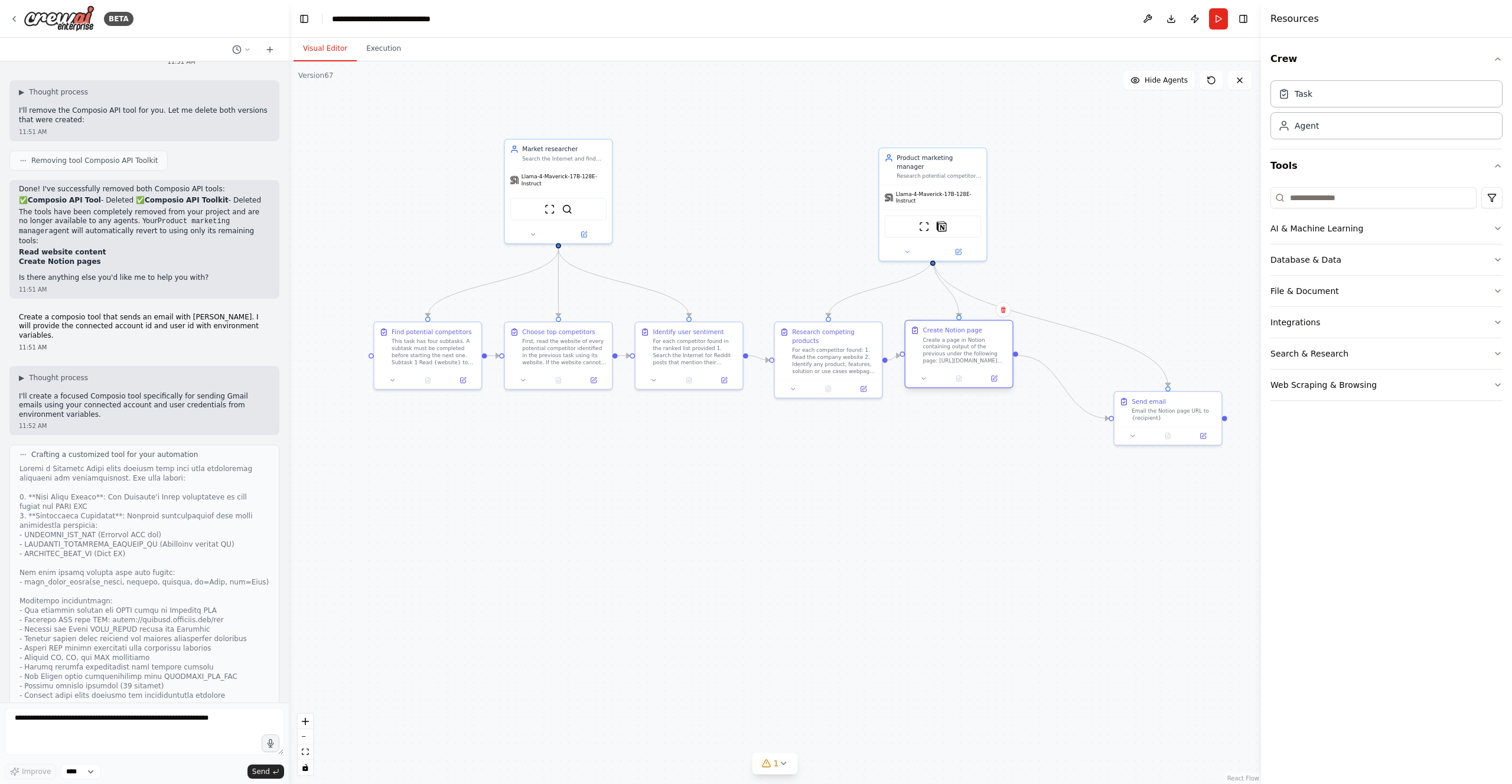
drag, startPoint x: 1001, startPoint y: 457, endPoint x: 945, endPoint y: 345, distance: 125.2
click at [945, 345] on div "Create a page in Notion containing output of the previous under the following p…" at bounding box center [965, 351] width 85 height 28
drag, startPoint x: 1167, startPoint y: 404, endPoint x: 1088, endPoint y: 335, distance: 104.9
click at [1088, 335] on div "Send email Email the Notion page URL to {recipient}" at bounding box center [1096, 338] width 85 height 24
click at [1046, 465] on div ".deletable-edge-delete-btn { width: 20px; height: 20px; border: 0px solid #ffff…" at bounding box center [775, 423] width 972 height 722
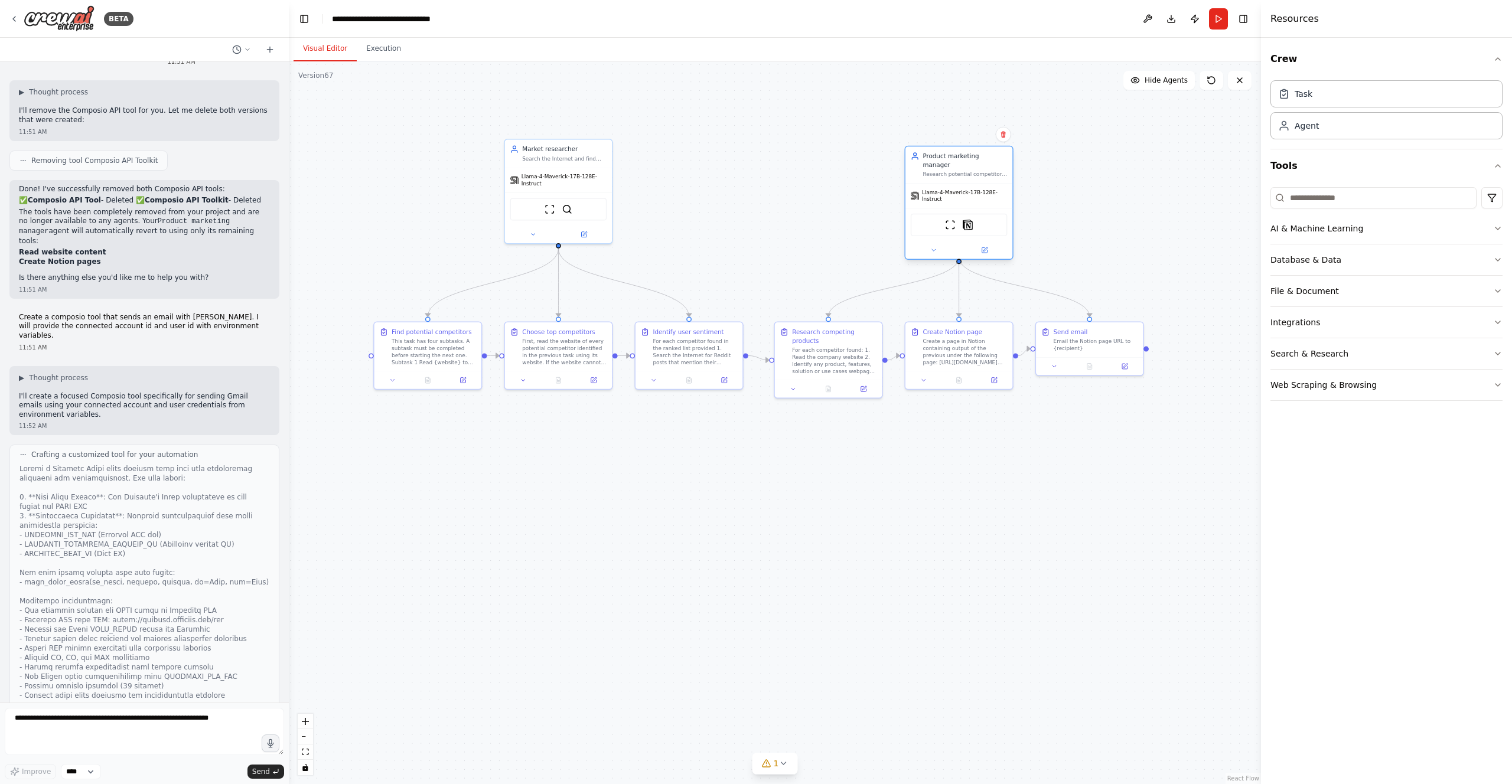
drag, startPoint x: 930, startPoint y: 177, endPoint x: 959, endPoint y: 175, distance: 29.1
click at [959, 184] on div "Llama-4-Maverick-17B-128E-Instruct" at bounding box center [959, 196] width 107 height 24
drag, startPoint x: 565, startPoint y: 178, endPoint x: 565, endPoint y: 190, distance: 12.0
click at [565, 190] on span "Llama-4-Maverick-17B-128E-Instruct" at bounding box center [564, 187] width 85 height 14
click at [719, 197] on div ".deletable-edge-delete-btn { width: 20px; height: 20px; border: 0px solid #ffff…" at bounding box center [775, 423] width 972 height 722
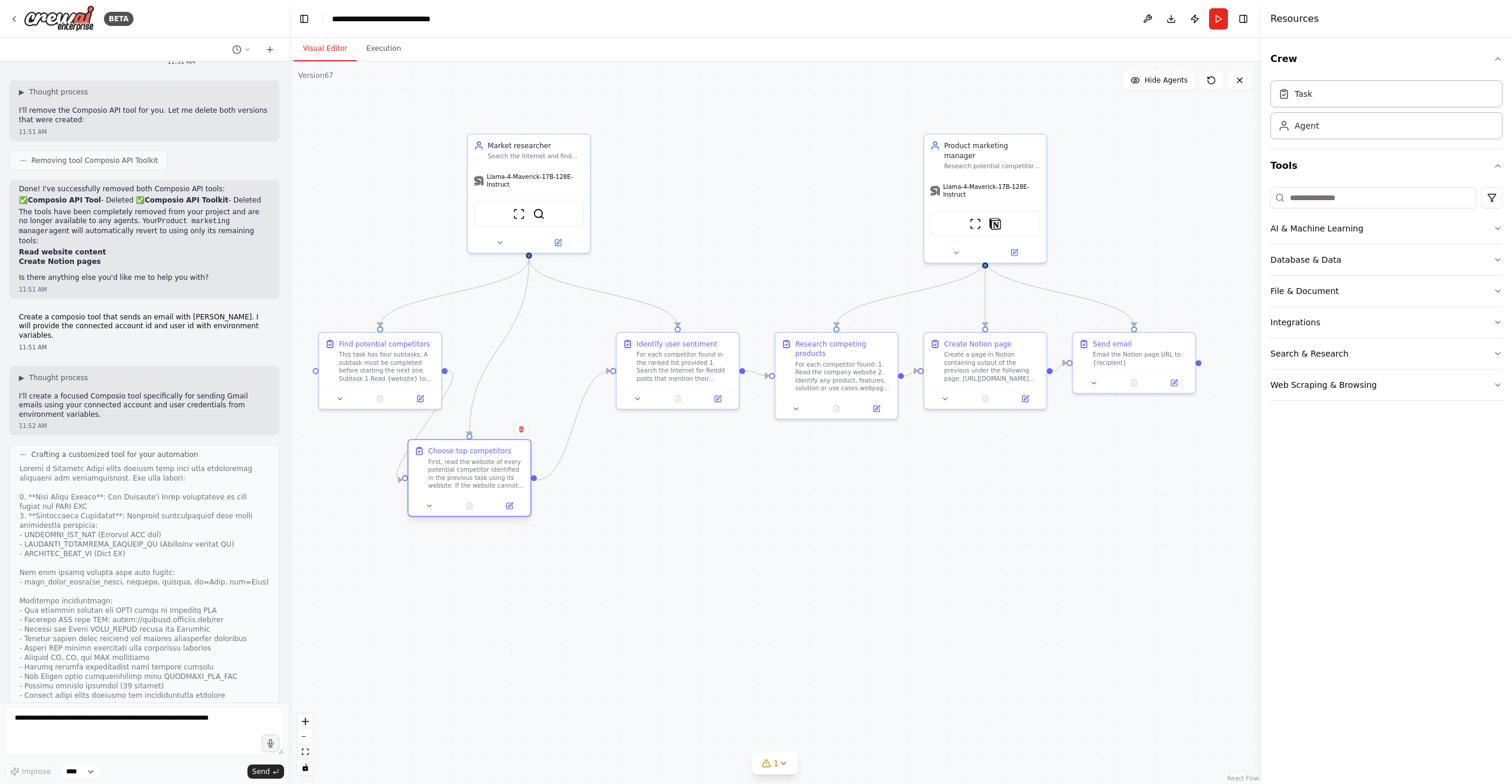
drag, startPoint x: 529, startPoint y: 439, endPoint x: 466, endPoint y: 475, distance: 72.6
click at [466, 475] on div "First, read the website of every potential competitor identified in the previou…" at bounding box center [476, 474] width 96 height 32
drag, startPoint x: 673, startPoint y: 375, endPoint x: 566, endPoint y: 378, distance: 107.0
click at [566, 378] on div "For each competitor found in the ranked list provided 1. Search the Internet fo…" at bounding box center [575, 364] width 96 height 32
drag, startPoint x: 553, startPoint y: 172, endPoint x: 489, endPoint y: 201, distance: 70.3
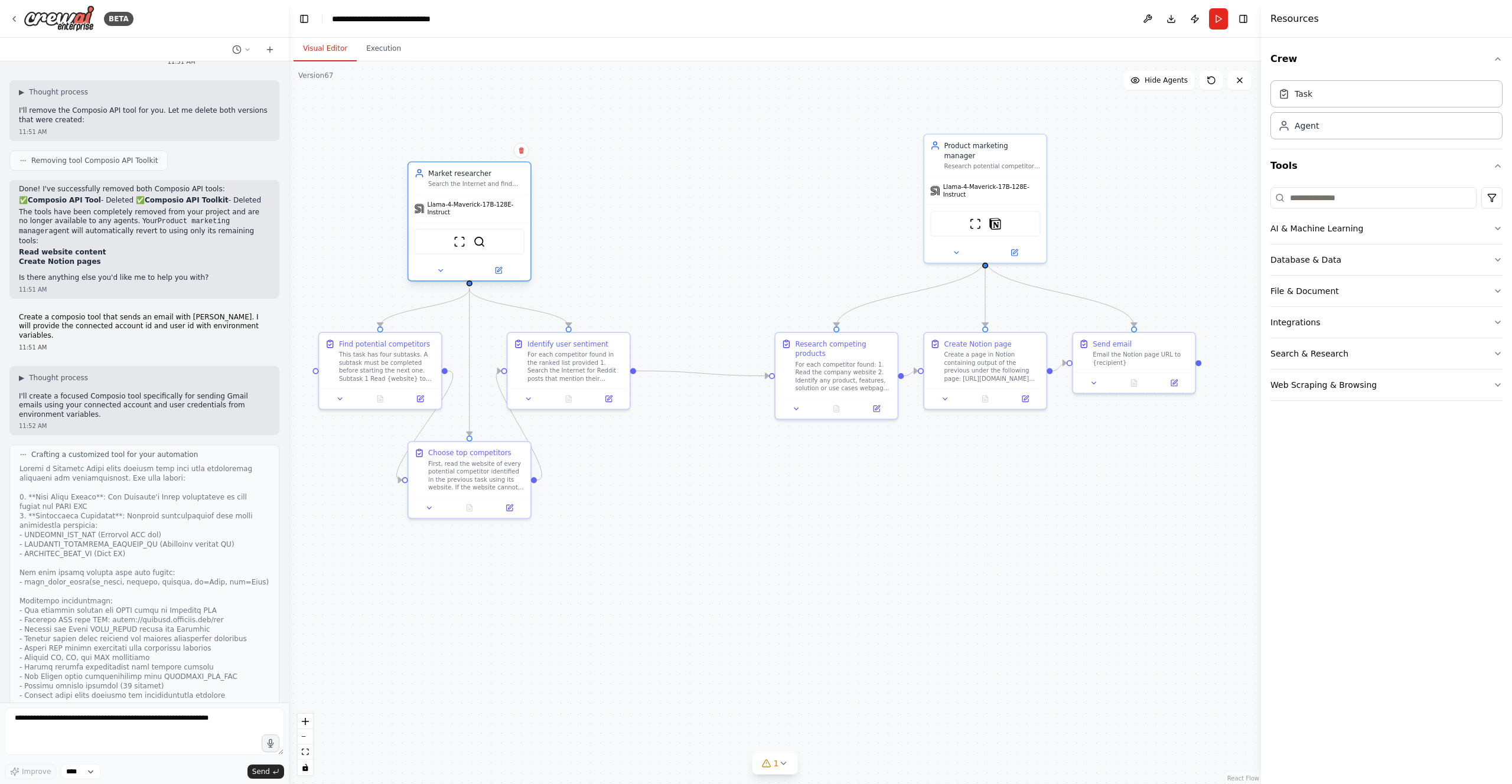
click at [489, 201] on span "Llama-4-Maverick-17B-128E-Instruct" at bounding box center [475, 209] width 97 height 16
drag, startPoint x: 411, startPoint y: 369, endPoint x: 400, endPoint y: 370, distance: 11.0
click at [400, 370] on div "This task has four subtasks. A subtask must be completed before starting the ne…" at bounding box center [377, 364] width 96 height 32
drag, startPoint x: 640, startPoint y: 468, endPoint x: 759, endPoint y: 396, distance: 139.1
click at [640, 468] on div ".deletable-edge-delete-btn { width: 20px; height: 20px; border: 0px solid #ffff…" at bounding box center [775, 423] width 972 height 722
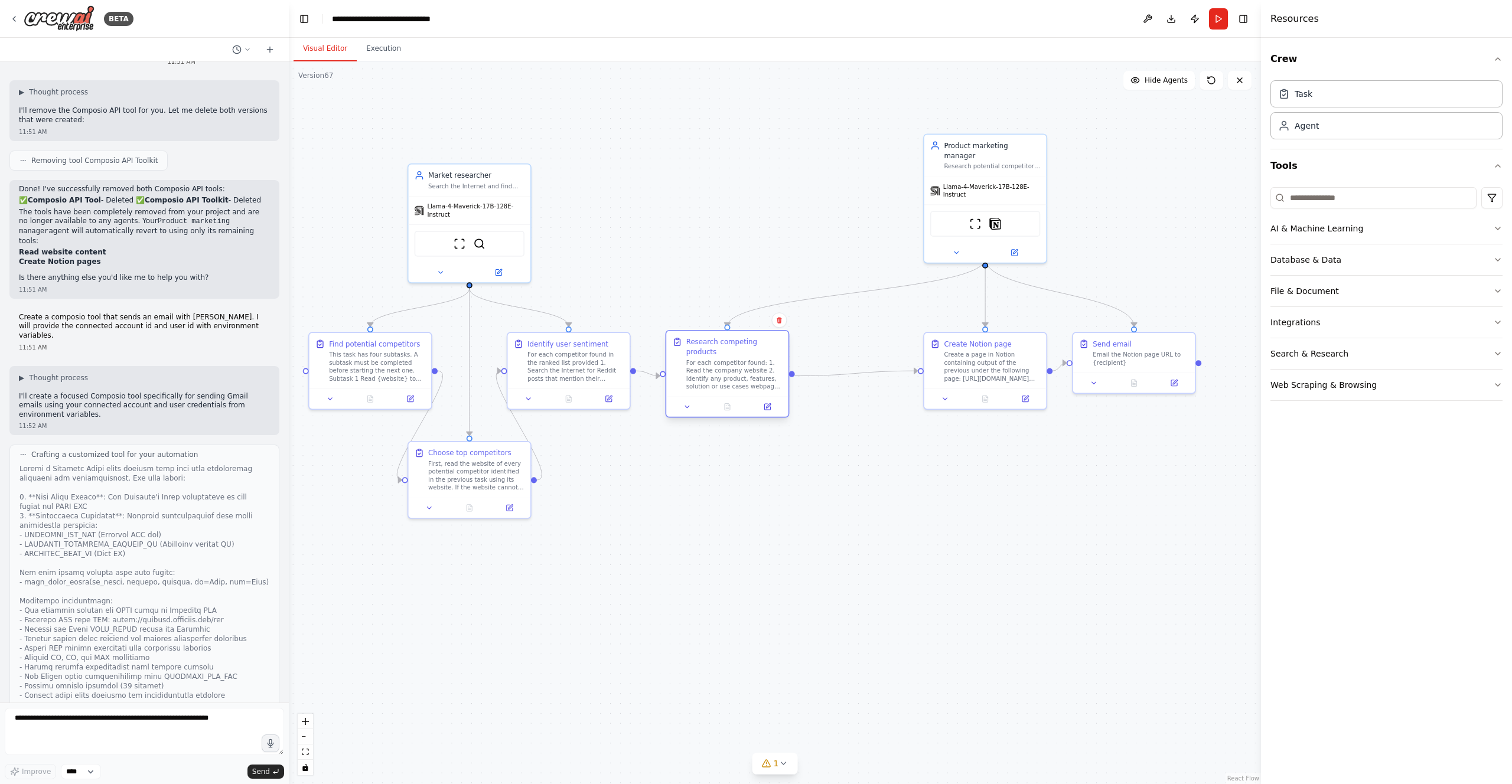
drag, startPoint x: 836, startPoint y: 381, endPoint x: 728, endPoint y: 384, distance: 108.0
click at [728, 384] on div "For each competitor found: 1. Read the company website 2. Identify any product,…" at bounding box center [734, 375] width 96 height 32
drag, startPoint x: 986, startPoint y: 384, endPoint x: 813, endPoint y: 497, distance: 206.6
click at [813, 497] on div "Create Notion page Create a page in Notion containing output of the previous un…" at bounding box center [816, 478] width 124 height 78
drag, startPoint x: 963, startPoint y: 189, endPoint x: 795, endPoint y: 219, distance: 170.7
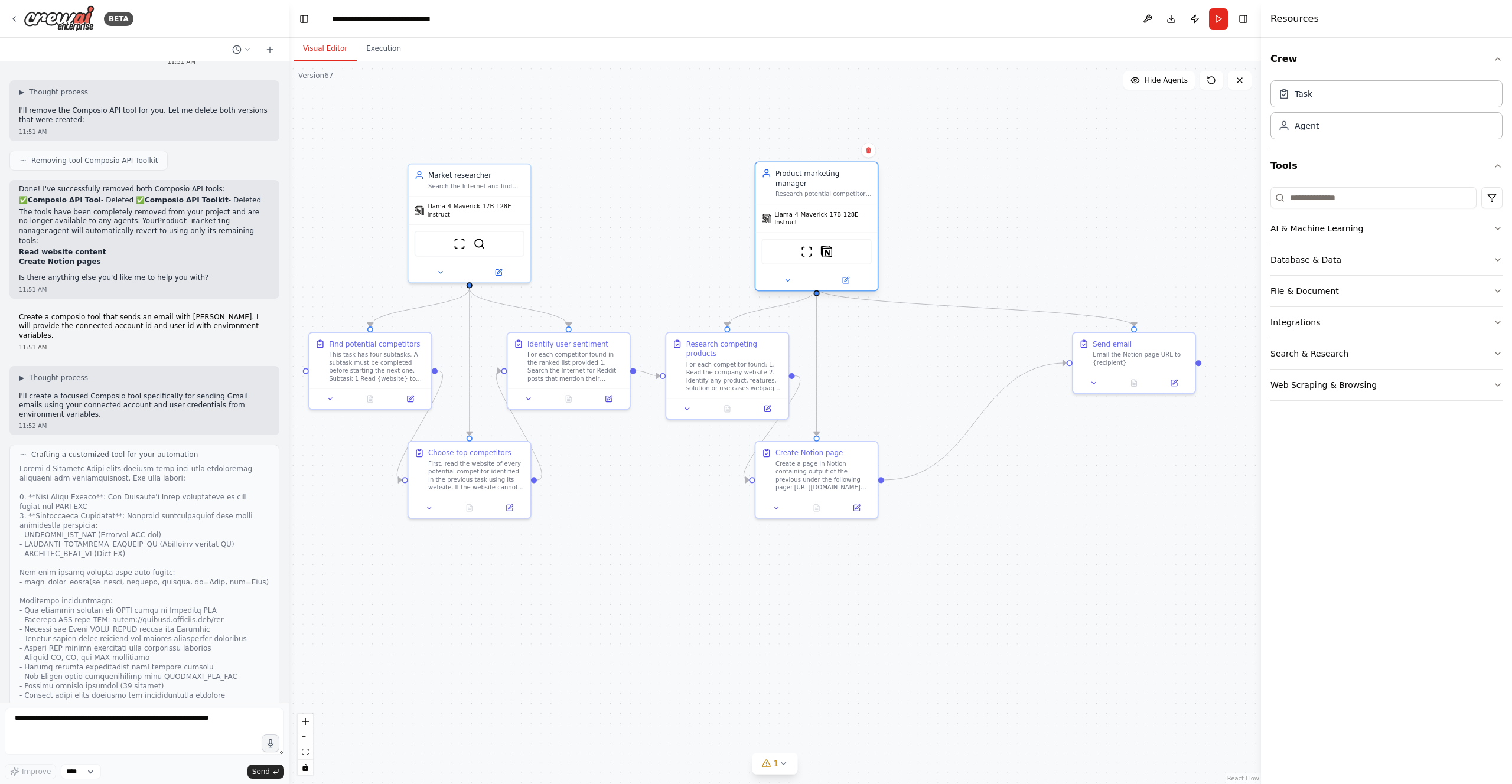
click at [795, 219] on div "Llama-4-Maverick-17B-128E-Instruct" at bounding box center [816, 218] width 122 height 28
drag, startPoint x: 1111, startPoint y: 354, endPoint x: 891, endPoint y: 359, distance: 220.1
click at [891, 359] on div "Email the Notion page URL to {recipient}" at bounding box center [922, 357] width 96 height 16
drag, startPoint x: 830, startPoint y: 224, endPoint x: 845, endPoint y: 227, distance: 15.3
click at [845, 232] on div "ScrapeWebsiteTool Notion" at bounding box center [827, 251] width 122 height 38
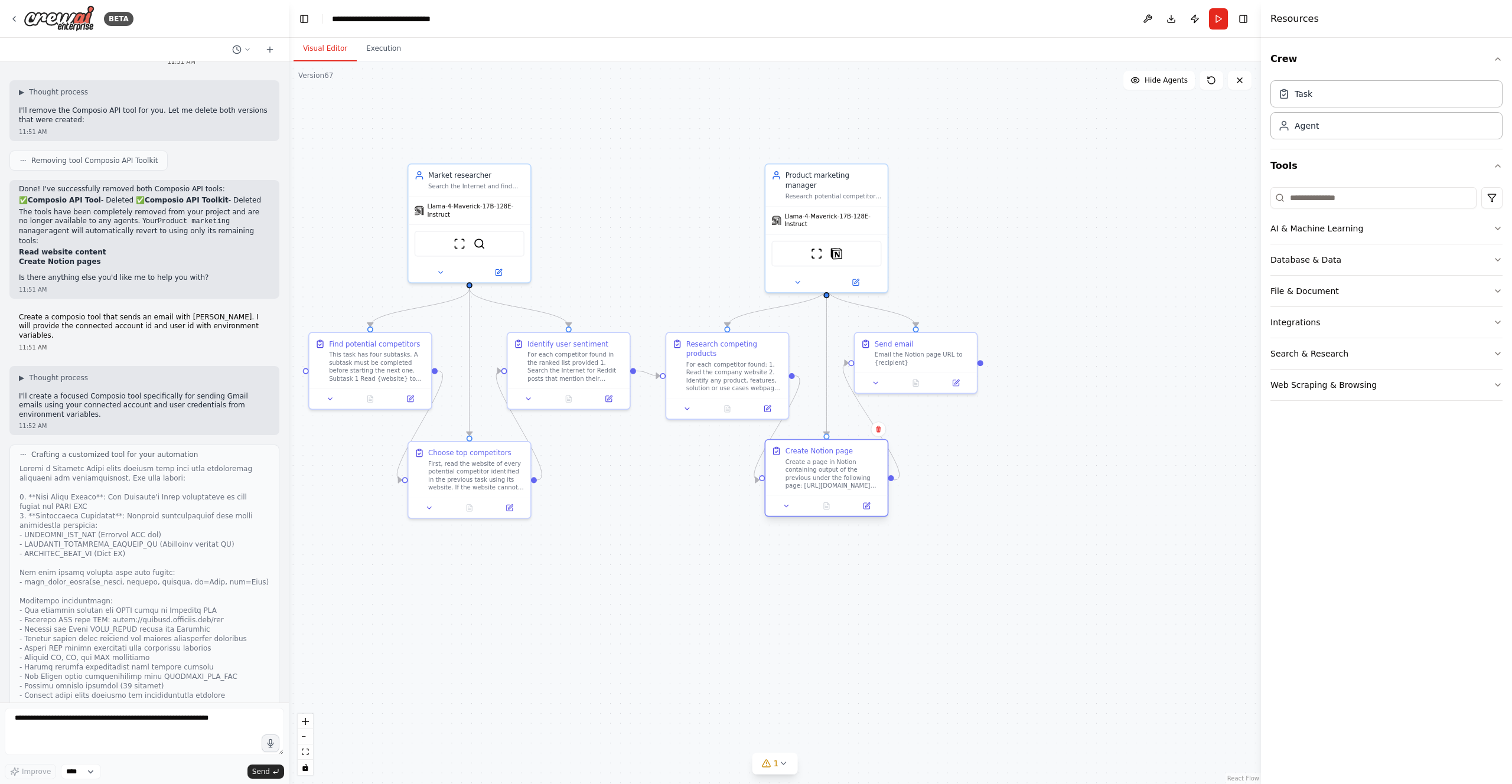
drag, startPoint x: 835, startPoint y: 470, endPoint x: 842, endPoint y: 470, distance: 7.0
click at [842, 470] on div "Create a page in Notion containing output of the previous under the following p…" at bounding box center [833, 474] width 96 height 32
drag, startPoint x: 936, startPoint y: 345, endPoint x: 943, endPoint y: 345, distance: 7.0
click at [943, 345] on div "Send email" at bounding box center [933, 342] width 96 height 10
click at [1001, 465] on div ".deletable-edge-delete-btn { width: 20px; height: 20px; border: 0px solid #ffff…" at bounding box center [775, 423] width 972 height 722
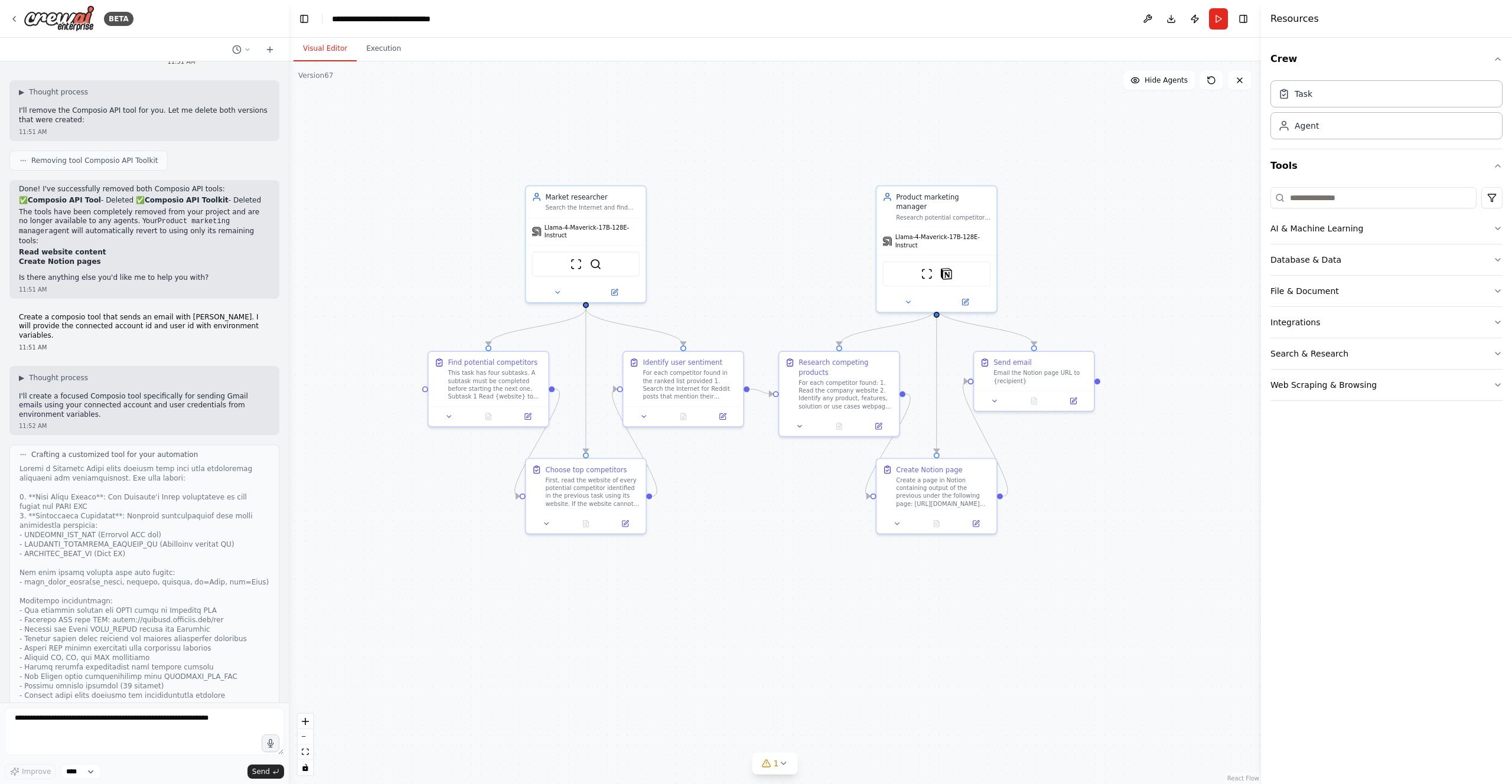
drag, startPoint x: 673, startPoint y: 562, endPoint x: 786, endPoint y: 577, distance: 114.0
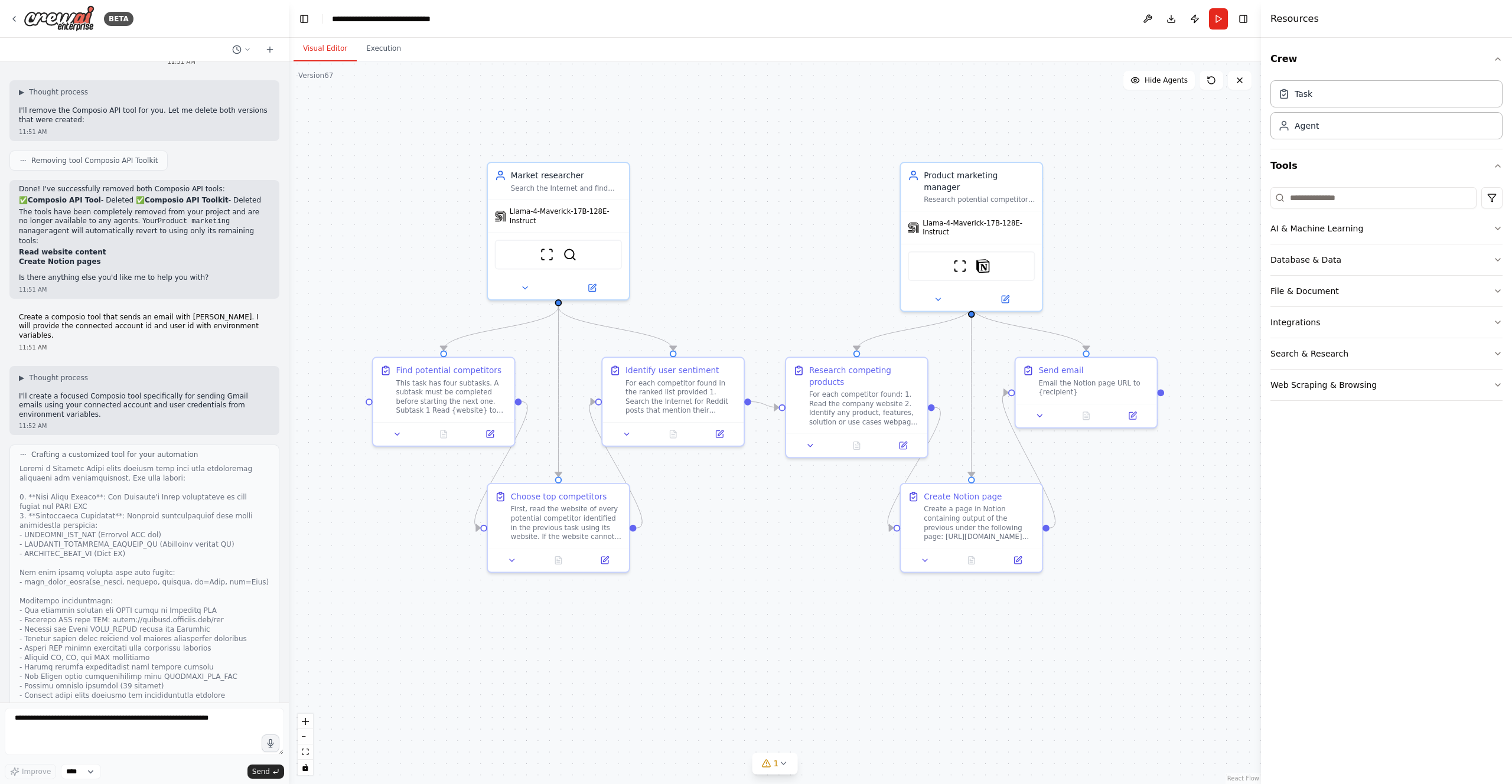
drag, startPoint x: 787, startPoint y: 577, endPoint x: 795, endPoint y: 623, distance: 46.7
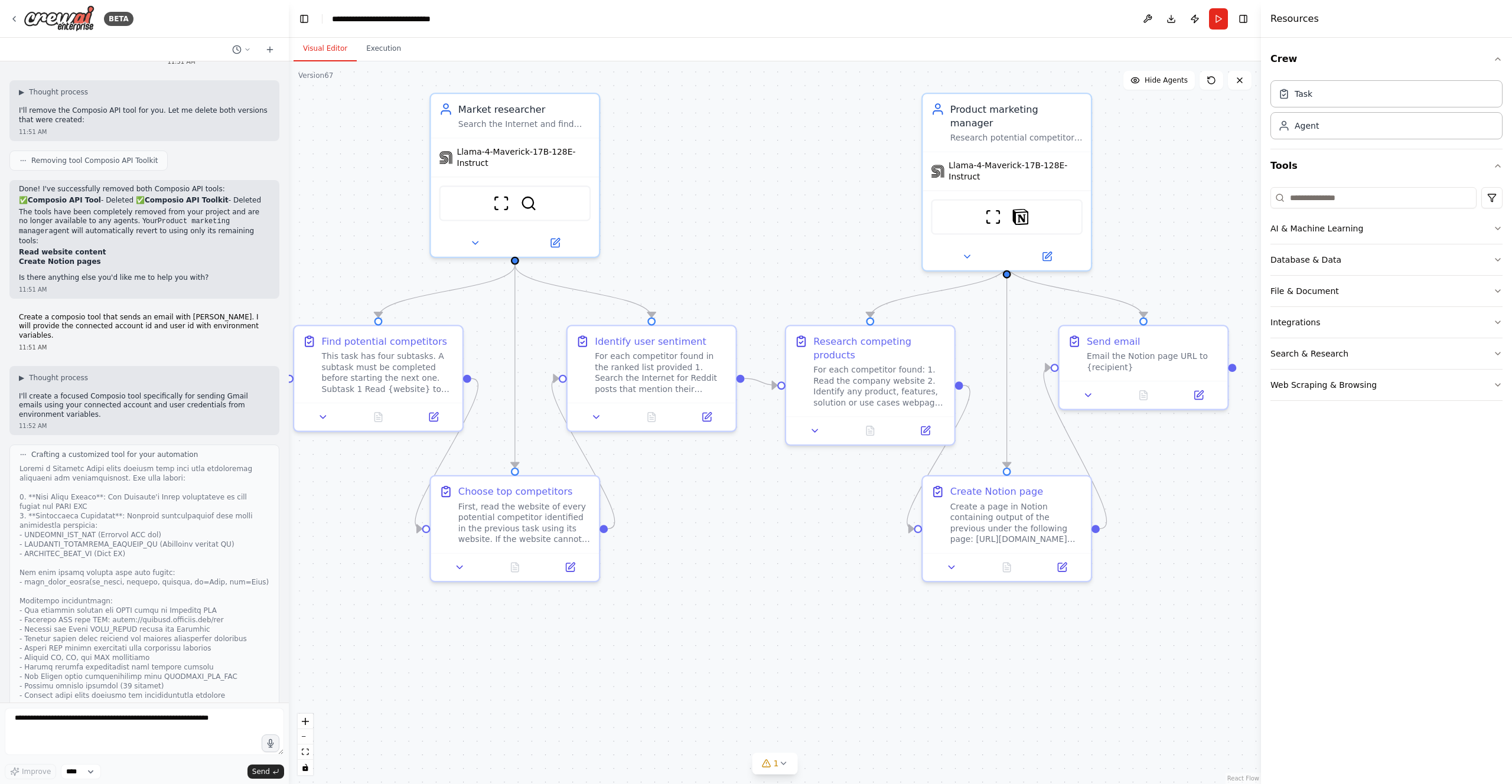
drag, startPoint x: 793, startPoint y: 609, endPoint x: 793, endPoint y: 637, distance: 28.0
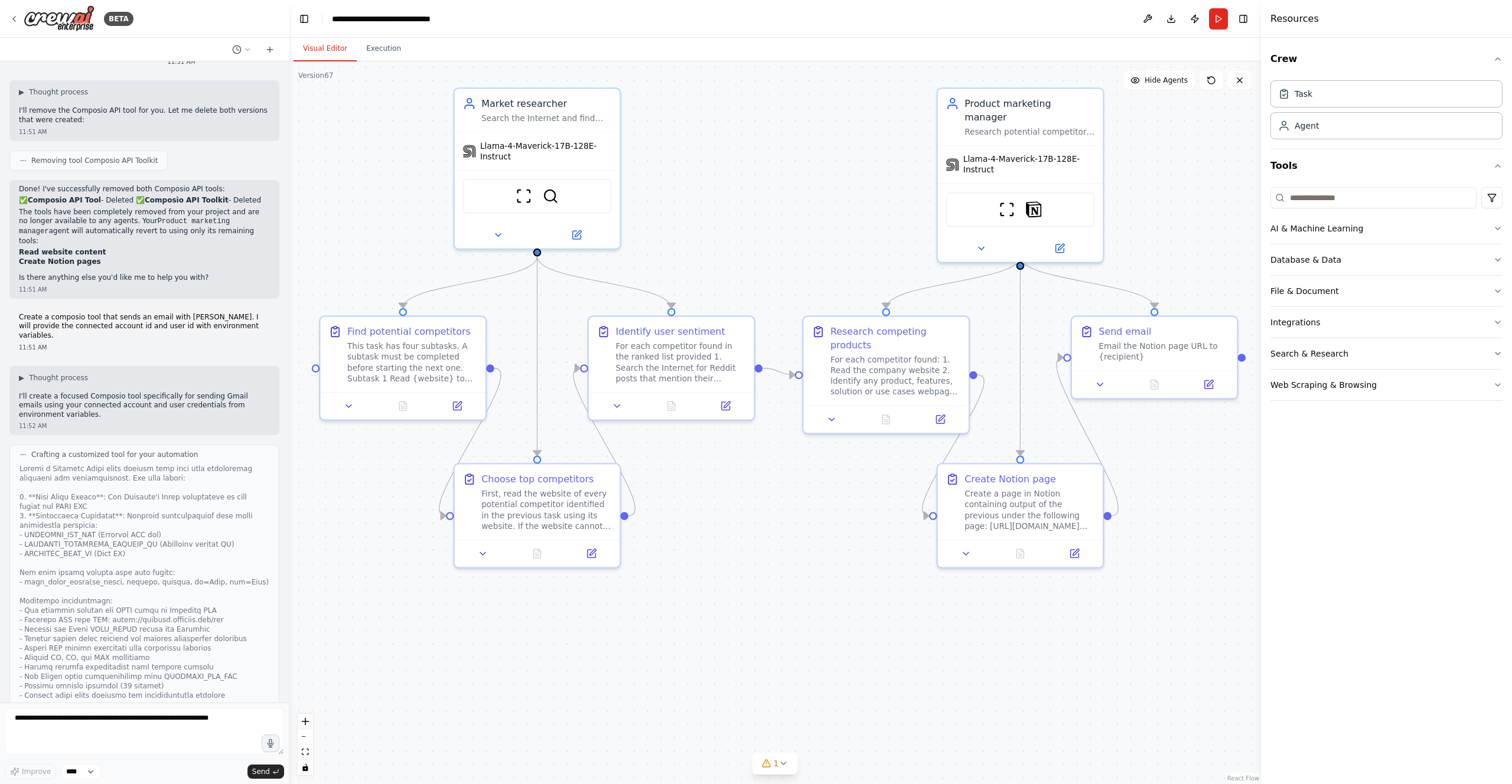
drag, startPoint x: 761, startPoint y: 600, endPoint x: 780, endPoint y: 577, distance: 29.8
click at [780, 577] on div ".deletable-edge-delete-btn { width: 20px; height: 20px; border: 0px solid #ffff…" at bounding box center [775, 423] width 972 height 722
click at [754, 615] on div ".deletable-edge-delete-btn { width: 20px; height: 20px; border: 0px solid #ffff…" at bounding box center [775, 423] width 972 height 722
click at [1292, 323] on button "Integrations" at bounding box center [1386, 322] width 232 height 31
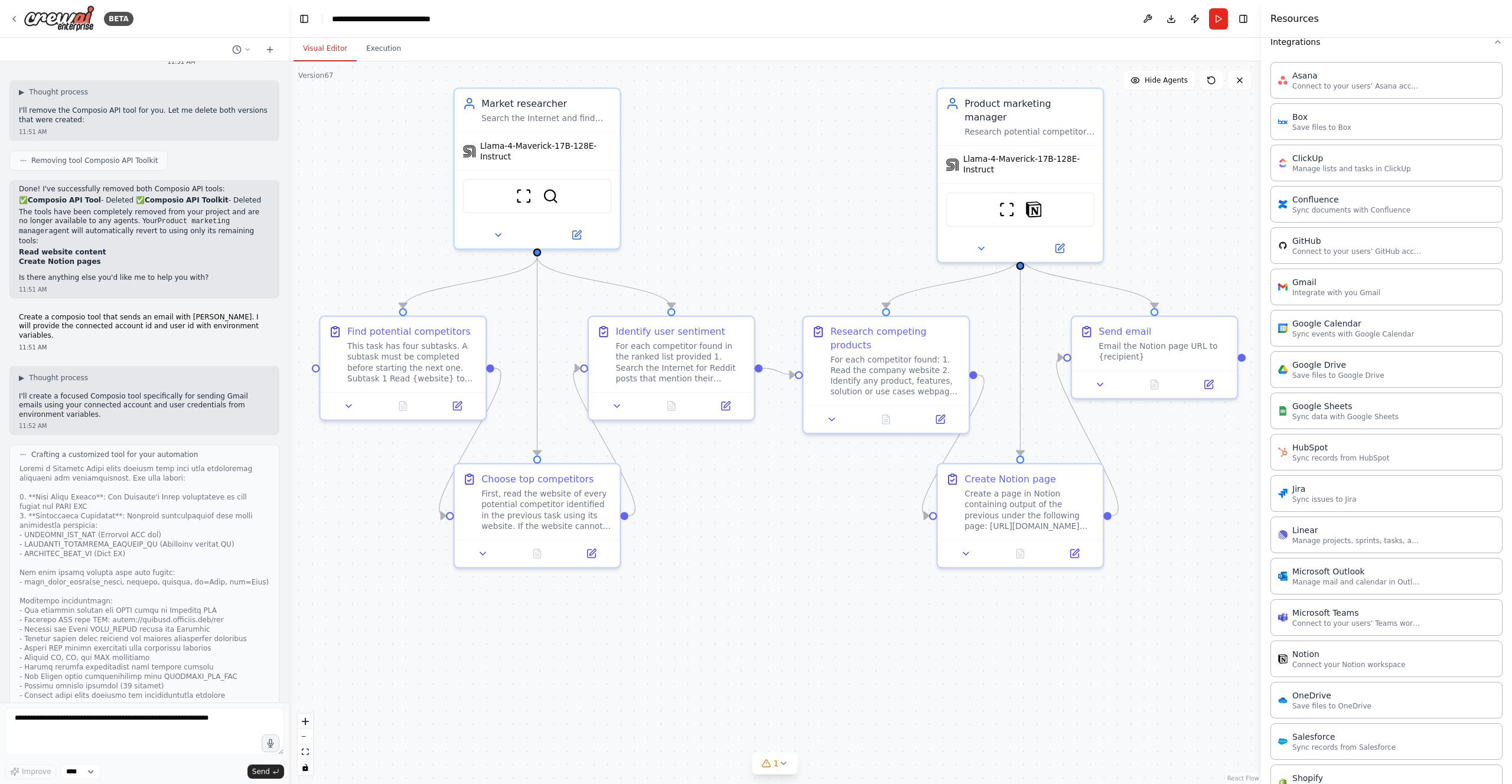
scroll to position [273, 0]
click at [1500, 316] on div "Crew Task Agent Tools AI & Machine Learning Database & Data File & Document Int…" at bounding box center [1386, 410] width 251 height 746
